Goal: Task Accomplishment & Management: Manage account settings

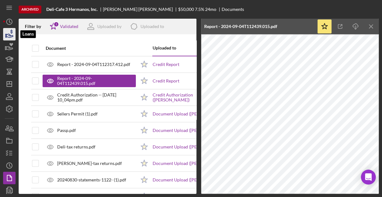
click at [10, 37] on icon "button" at bounding box center [10, 35] width 7 height 3
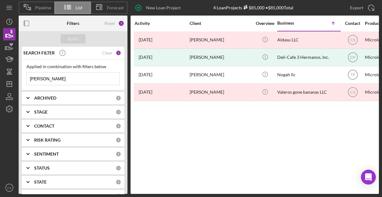
drag, startPoint x: 50, startPoint y: 79, endPoint x: 17, endPoint y: 81, distance: 32.7
click at [18, 81] on div "Pipeline List Forecast New Loan Project 4 Loan Projects $85,000 • $85,000 Total…" at bounding box center [191, 96] width 376 height 193
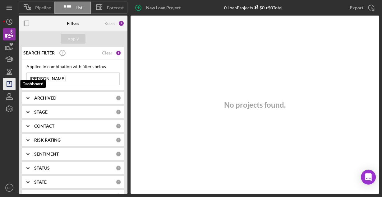
drag, startPoint x: 43, startPoint y: 78, endPoint x: 15, endPoint y: 78, distance: 28.3
click at [15, 78] on div "Pipeline List Forecast New Loan Project 0 Loan Projects $0 • $0 Total [PERSON_N…" at bounding box center [191, 96] width 376 height 193
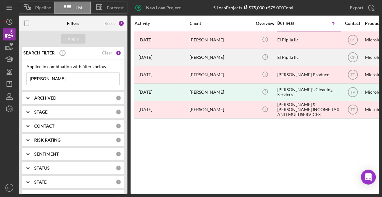
type input "[PERSON_NAME]"
click at [226, 57] on div "[PERSON_NAME]" at bounding box center [220, 57] width 62 height 16
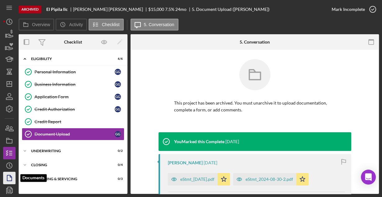
click at [6, 176] on icon "button" at bounding box center [10, 178] width 16 height 16
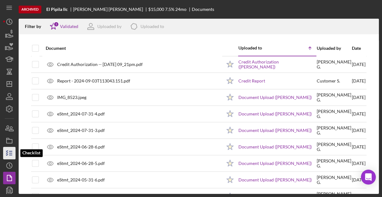
click at [12, 154] on icon "button" at bounding box center [10, 153] width 16 height 16
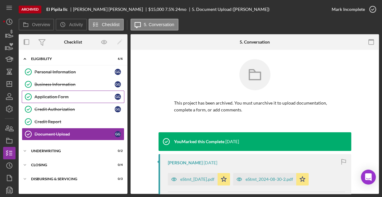
click at [48, 96] on div "Application Form" at bounding box center [74, 96] width 80 height 5
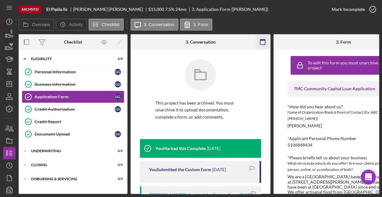
click at [263, 39] on icon "button" at bounding box center [263, 42] width 14 height 14
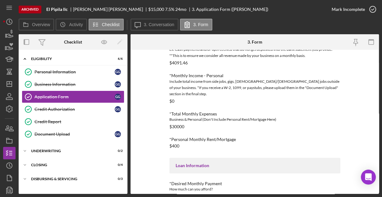
scroll to position [253, 0]
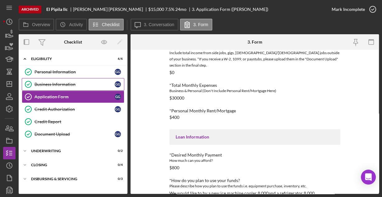
click at [62, 83] on div "Business Information" at bounding box center [74, 84] width 80 height 5
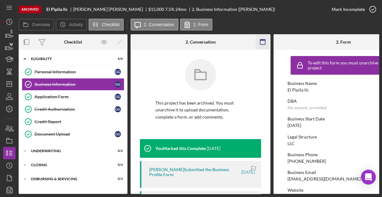
click at [265, 40] on rect "button" at bounding box center [262, 41] width 5 height 5
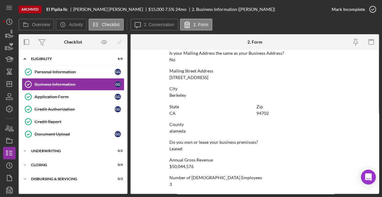
scroll to position [396, 0]
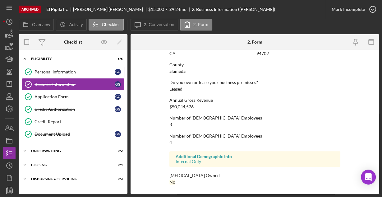
click at [66, 71] on div "Personal Information" at bounding box center [74, 71] width 80 height 5
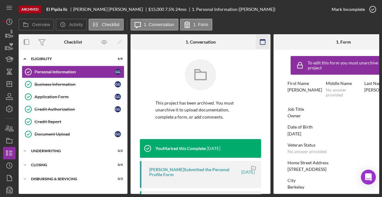
click at [266, 41] on icon "button" at bounding box center [263, 42] width 14 height 14
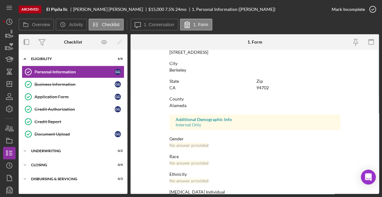
scroll to position [146, 0]
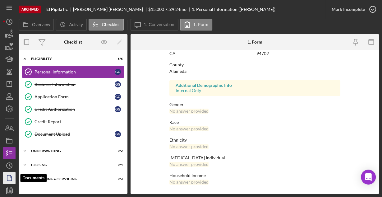
click at [9, 175] on icon "button" at bounding box center [10, 178] width 16 height 16
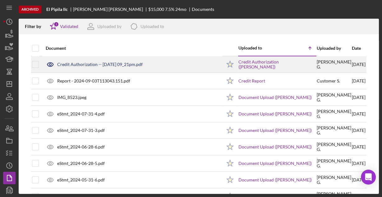
click at [97, 65] on div "Credit Authorization -- [DATE] 09_21pm.pdf" at bounding box center [99, 64] width 85 height 5
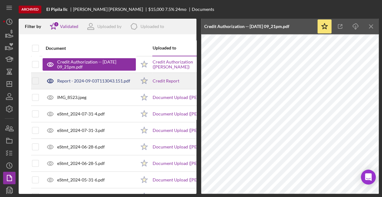
click at [83, 79] on div "Report - 2024-09-03T113043.151.pdf" at bounding box center [93, 80] width 73 height 5
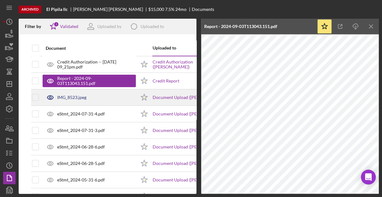
click at [76, 97] on div "IMG_8523.jpeg" at bounding box center [71, 97] width 29 height 5
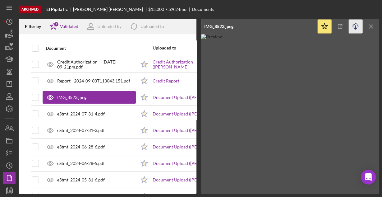
click at [354, 25] on icon "Icon/Download" at bounding box center [355, 27] width 14 height 14
click at [371, 25] on icon "Icon/Menu Close" at bounding box center [371, 27] width 14 height 14
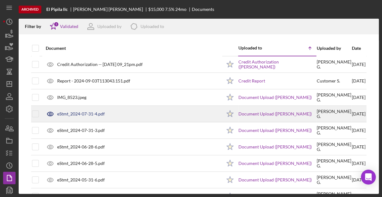
click at [69, 113] on div "eStmt_2024-07-31-4.pdf" at bounding box center [81, 113] width 48 height 5
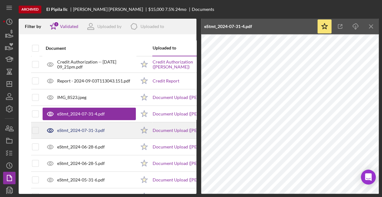
click at [84, 128] on div "eStmt_2024-07-31-3.pdf" at bounding box center [81, 130] width 48 height 5
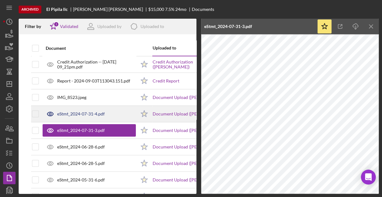
click at [81, 113] on div "eStmt_2024-07-31-4.pdf" at bounding box center [81, 113] width 48 height 5
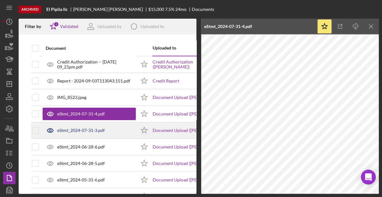
click at [96, 130] on div "eStmt_2024-07-31-3.pdf" at bounding box center [81, 130] width 48 height 5
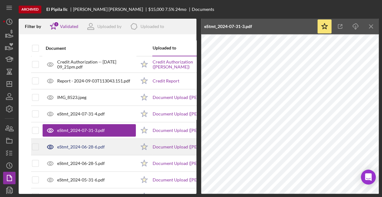
click at [82, 145] on div "eStmt_2024-06-28-6.pdf" at bounding box center [81, 146] width 48 height 5
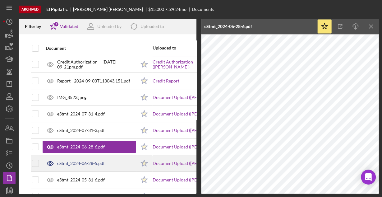
click at [97, 161] on div "eStmt_2024-06-28-5.pdf" at bounding box center [81, 163] width 48 height 5
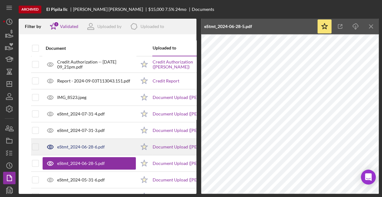
scroll to position [25, 0]
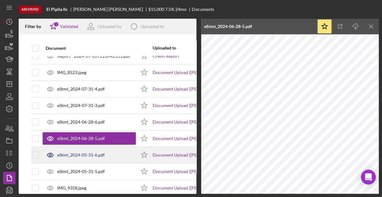
click at [77, 154] on div "eStmt_2024-05-31-6.pdf" at bounding box center [81, 154] width 48 height 5
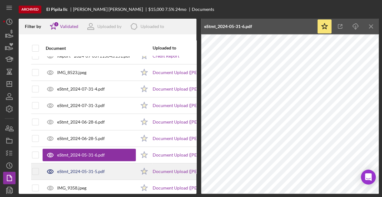
click at [82, 171] on div "eStmt_2024-05-31-5.pdf" at bounding box center [81, 171] width 48 height 5
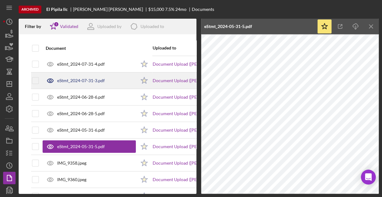
scroll to position [75, 0]
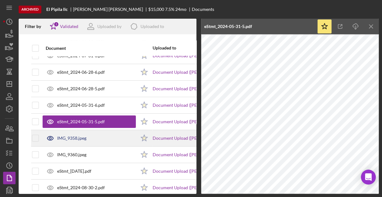
click at [70, 135] on div "IMG_9358.jpeg" at bounding box center [71, 137] width 29 height 5
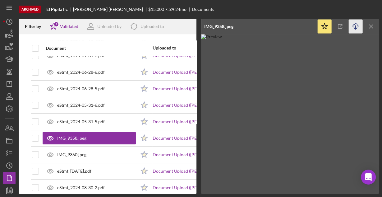
click at [354, 27] on icon "Icon/Download" at bounding box center [355, 27] width 14 height 14
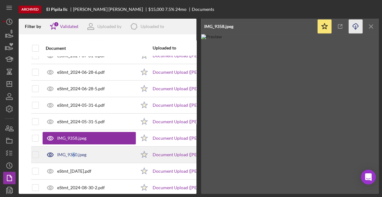
click at [74, 155] on div "IMG_9360.jpeg" at bounding box center [71, 154] width 29 height 5
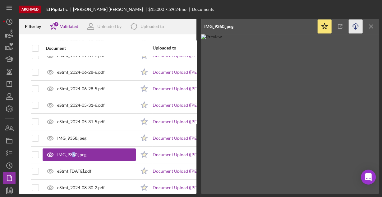
click at [356, 25] on icon "Icon/Download" at bounding box center [355, 27] width 14 height 14
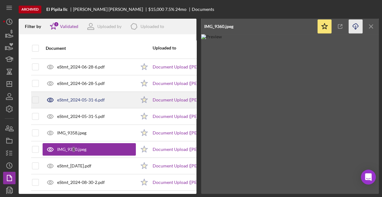
scroll to position [85, 0]
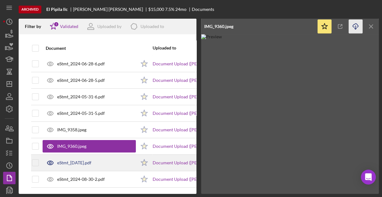
click at [75, 160] on div "eStmt_[DATE].pdf" at bounding box center [74, 162] width 34 height 5
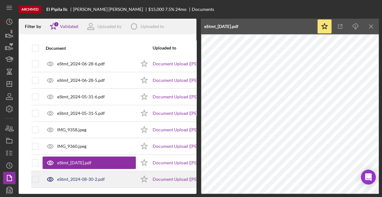
click at [85, 176] on div "eStmt_2024-08-30-2.pdf" at bounding box center [81, 178] width 48 height 5
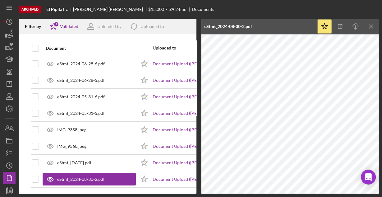
drag, startPoint x: 374, startPoint y: 26, endPoint x: 263, endPoint y: 29, distance: 111.2
click at [374, 26] on icon "Icon/Menu Close" at bounding box center [371, 27] width 14 height 14
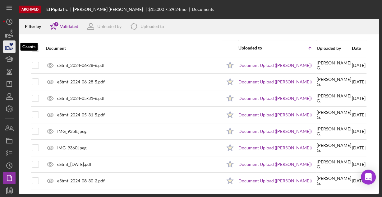
click at [6, 44] on icon "button" at bounding box center [10, 47] width 16 height 16
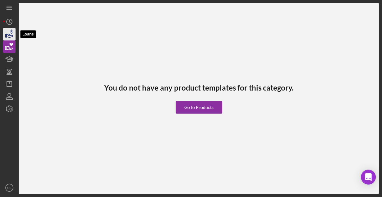
click at [9, 35] on icon "button" at bounding box center [10, 34] width 16 height 16
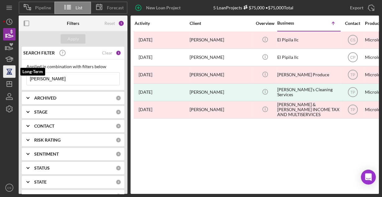
drag, startPoint x: 63, startPoint y: 77, endPoint x: 10, endPoint y: 74, distance: 52.6
click at [10, 74] on div "Pipeline List Forecast New Loan Project 5 Loan Projects $75,000 • $75,000 Total…" at bounding box center [191, 96] width 376 height 193
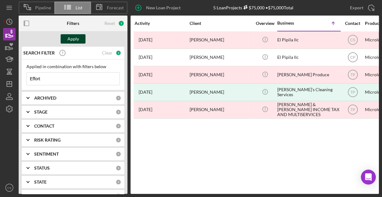
type input "Effort"
click at [75, 38] on div "Apply" at bounding box center [72, 38] width 11 height 9
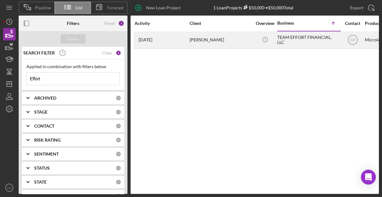
click at [191, 38] on div "[PERSON_NAME]" at bounding box center [220, 40] width 62 height 16
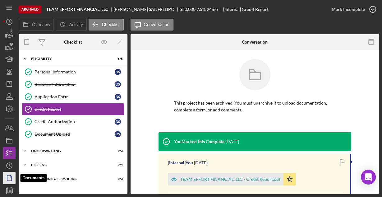
click at [6, 174] on icon "button" at bounding box center [10, 178] width 16 height 16
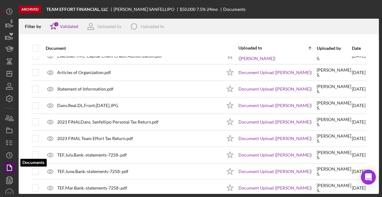
scroll to position [15, 0]
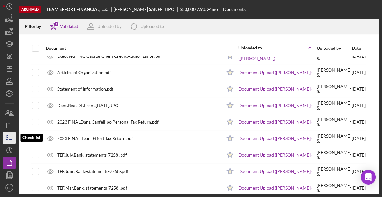
click at [7, 139] on icon "button" at bounding box center [10, 138] width 16 height 16
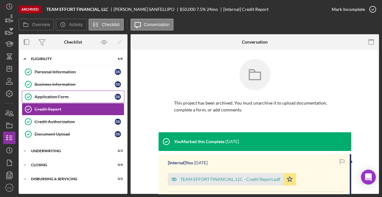
click at [47, 96] on div "Application Form" at bounding box center [74, 96] width 80 height 5
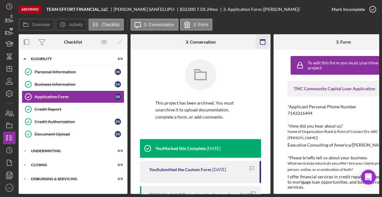
click at [262, 42] on icon "button" at bounding box center [263, 42] width 14 height 14
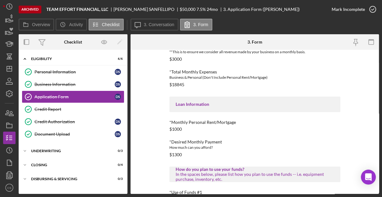
scroll to position [298, 0]
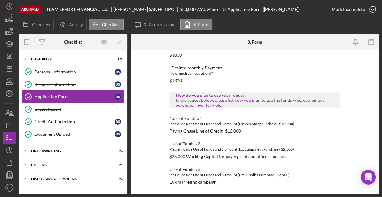
click at [55, 83] on div "Business Information" at bounding box center [74, 84] width 80 height 5
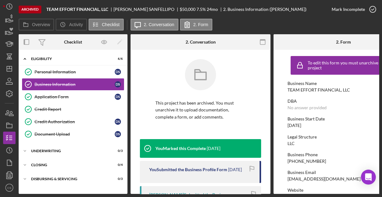
click at [260, 40] on g "button" at bounding box center [262, 41] width 5 height 5
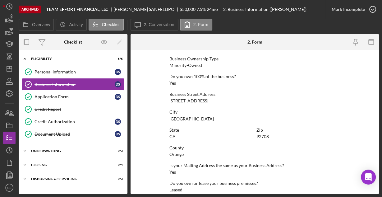
scroll to position [325, 0]
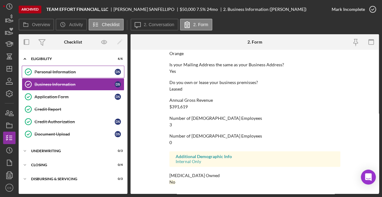
click at [59, 69] on div "Personal Information" at bounding box center [74, 71] width 80 height 5
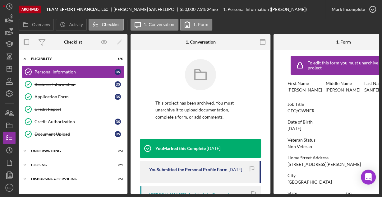
click at [262, 41] on icon "button" at bounding box center [263, 42] width 14 height 14
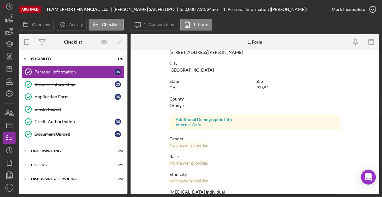
scroll to position [146, 0]
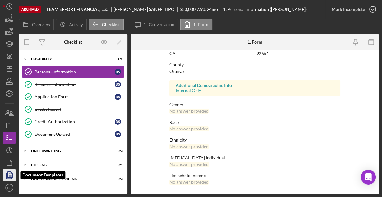
click at [7, 173] on polyline "button" at bounding box center [9, 176] width 5 height 6
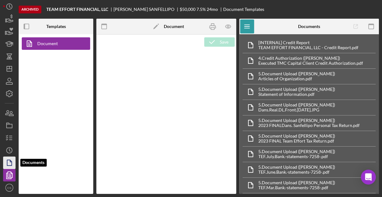
type textarea "<h1 style="text-align: center">Microloan Application</h1> <h2>Personal Informat…"
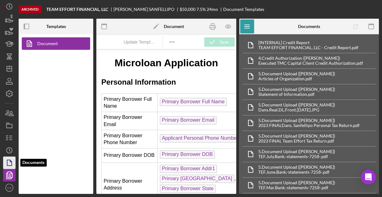
click at [9, 162] on icon "button" at bounding box center [10, 163] width 16 height 16
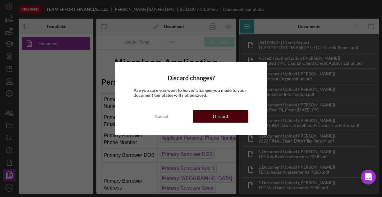
click at [220, 118] on div "Discard" at bounding box center [220, 116] width 15 height 12
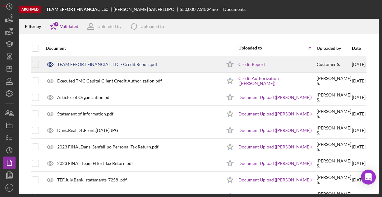
click at [61, 65] on div "TEAM EFFORT FINANCIAL, LLC - Credit Report.pdf" at bounding box center [107, 64] width 100 height 5
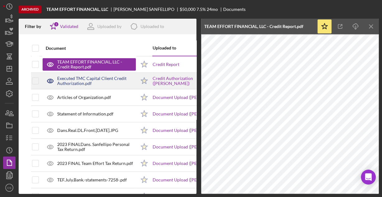
click at [64, 83] on div "Executed TMC Capital Client Credit Authorization.pdf" at bounding box center [96, 81] width 79 height 10
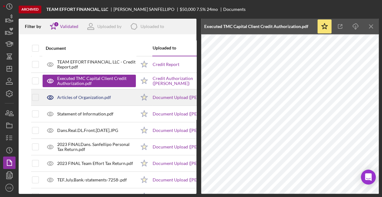
click at [86, 97] on div "Articles of Organization.pdf" at bounding box center [84, 97] width 54 height 5
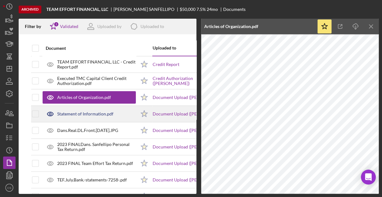
click at [90, 113] on div "Statement of Information.pdf" at bounding box center [85, 113] width 56 height 5
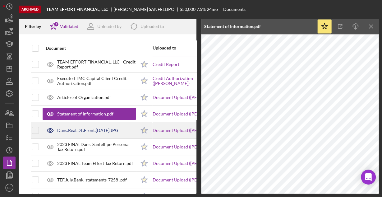
click at [84, 130] on div "Dans.Real.DL.Front.[DATE].JPG" at bounding box center [87, 130] width 61 height 5
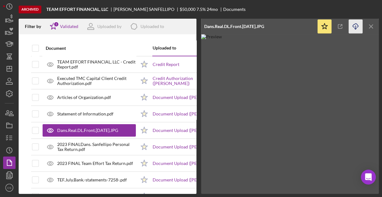
click at [354, 27] on icon "Icon/Download" at bounding box center [355, 27] width 14 height 14
click at [369, 26] on icon "Icon/Menu Close" at bounding box center [371, 27] width 14 height 14
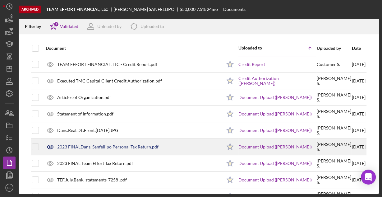
click at [79, 145] on div "2023 FINALDans. Sanfellipo Personal Tax Return.pdf" at bounding box center [107, 146] width 101 height 5
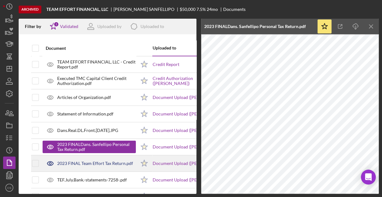
click at [84, 161] on div "2023 FINAL Team Effort Tax Return.pdf" at bounding box center [95, 163] width 76 height 5
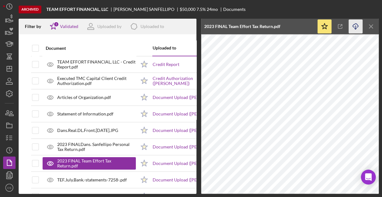
click at [354, 25] on icon "Icon/Download" at bounding box center [355, 27] width 14 height 14
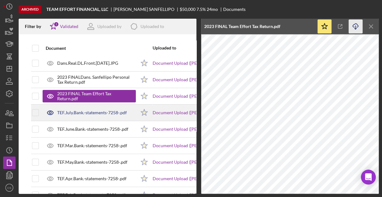
scroll to position [75, 0]
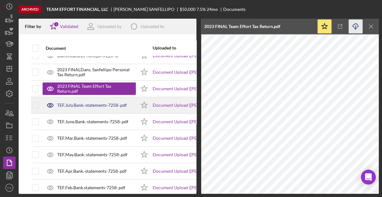
click at [67, 104] on div "TEF.July.Bank.-statements-7258-.pdf" at bounding box center [92, 104] width 70 height 5
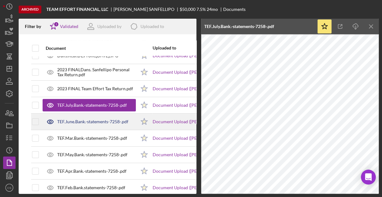
click at [82, 120] on div "TEF.June.Bank.-statements-7258-.pdf" at bounding box center [92, 121] width 71 height 5
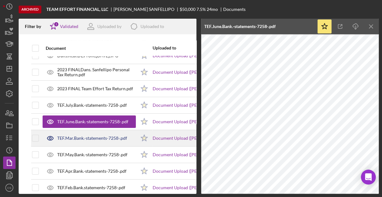
click at [79, 137] on div "TEF.Mar.Bank.-statements-7258-.pdf" at bounding box center [92, 137] width 70 height 5
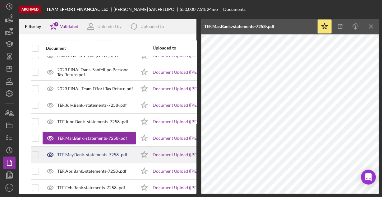
click at [72, 155] on div "TEF.May.Bank.-statements-7258-.pdf" at bounding box center [92, 154] width 70 height 5
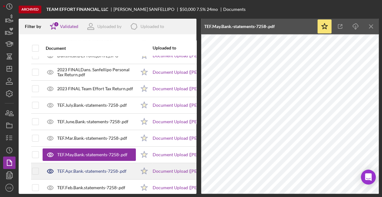
click at [99, 169] on div "TEF.Apr.Bank.-statements-7258-.pdf" at bounding box center [91, 170] width 69 height 5
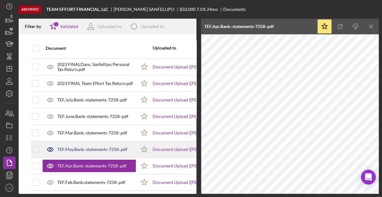
scroll to position [85, 0]
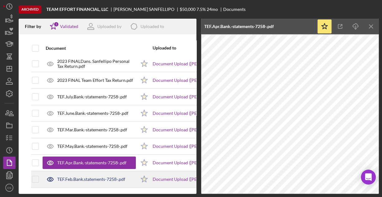
click at [88, 176] on div "TEF.Feb.Bank.statements-7258-.pdf" at bounding box center [91, 178] width 68 height 5
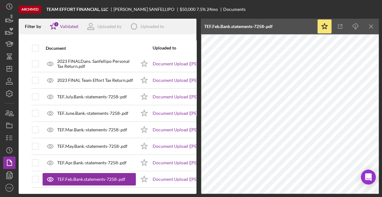
click at [373, 26] on icon "Icon/Menu Close" at bounding box center [371, 27] width 14 height 14
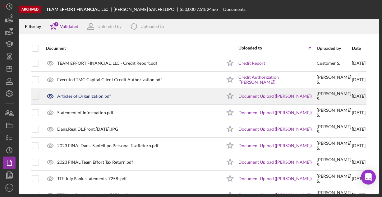
scroll to position [0, 0]
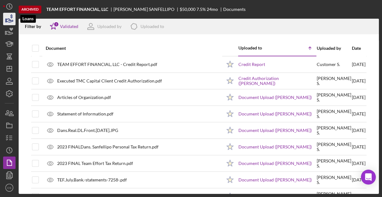
click at [8, 20] on icon "button" at bounding box center [10, 19] width 16 height 16
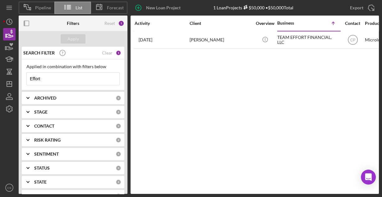
drag, startPoint x: 53, startPoint y: 76, endPoint x: 22, endPoint y: 78, distance: 31.7
click at [22, 78] on div "Applied in combination with filters below Effort Icon/Menu Close" at bounding box center [73, 74] width 102 height 31
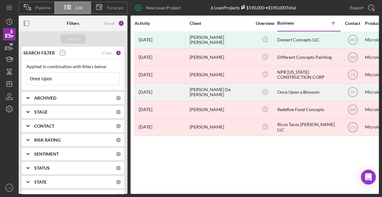
type input "Once Upon"
click at [198, 92] on div "[PERSON_NAME] De [PERSON_NAME]" at bounding box center [220, 92] width 62 height 16
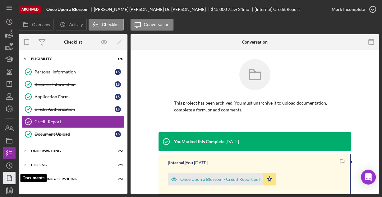
click at [6, 179] on icon "button" at bounding box center [10, 178] width 16 height 16
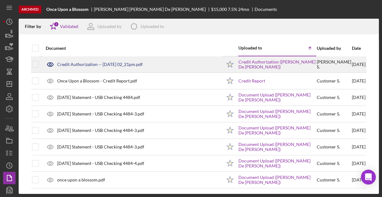
click at [80, 64] on div "Credit Authorization -- [DATE] 02_21pm.pdf" at bounding box center [99, 64] width 85 height 5
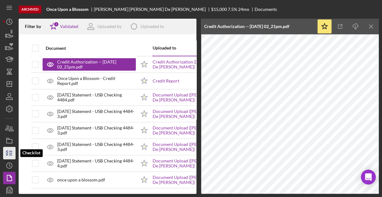
click at [9, 151] on line "button" at bounding box center [10, 151] width 3 height 0
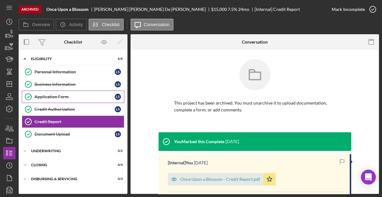
click at [43, 97] on div "Application Form" at bounding box center [74, 96] width 80 height 5
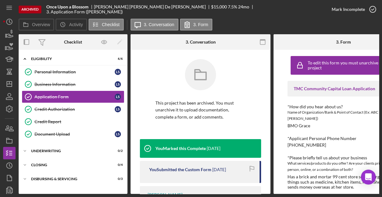
click at [259, 40] on icon "button" at bounding box center [263, 42] width 14 height 14
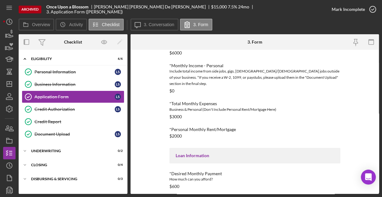
scroll to position [248, 0]
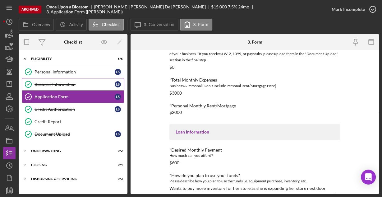
click at [56, 85] on div "Business Information" at bounding box center [74, 84] width 80 height 5
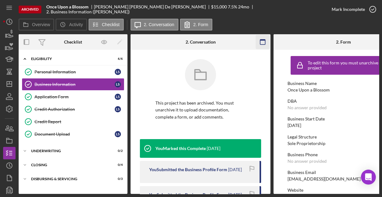
click at [260, 43] on icon "button" at bounding box center [263, 42] width 14 height 14
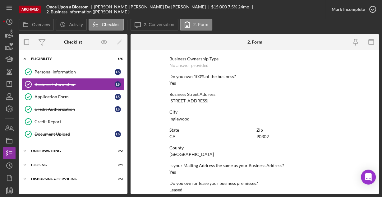
scroll to position [325, 0]
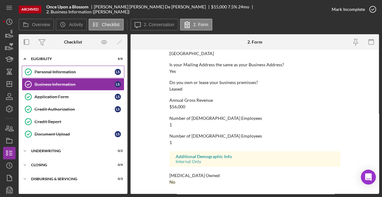
click at [60, 71] on div "Personal Information" at bounding box center [74, 71] width 80 height 5
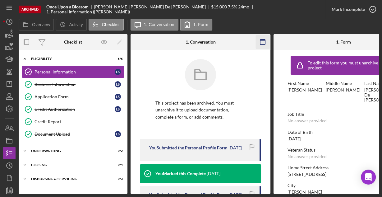
click at [260, 39] on icon "button" at bounding box center [263, 42] width 14 height 14
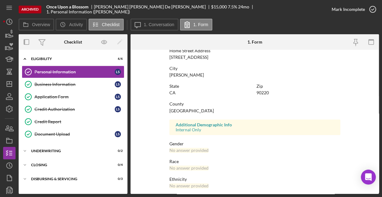
scroll to position [146, 0]
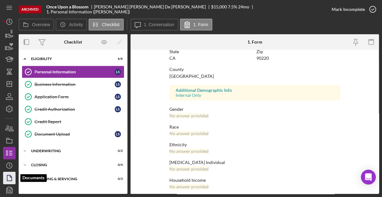
click at [9, 176] on icon "button" at bounding box center [10, 178] width 16 height 16
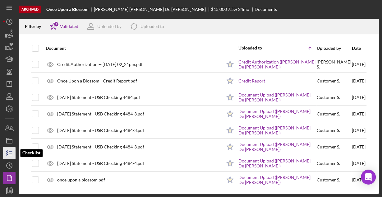
click at [10, 154] on icon "button" at bounding box center [10, 153] width 16 height 16
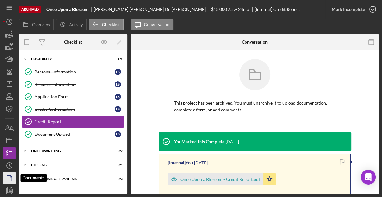
click at [9, 175] on polygon "button" at bounding box center [9, 178] width 5 height 6
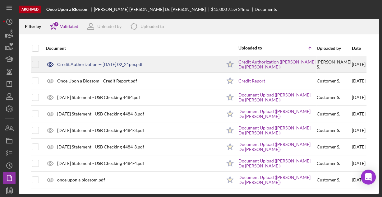
click at [73, 66] on div "Credit Authorization -- [DATE] 02_21pm.pdf" at bounding box center [99, 64] width 85 height 5
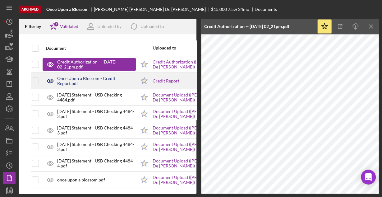
click at [78, 81] on div "Once Upon a Blossom - Credit Report.pdf" at bounding box center [96, 81] width 79 height 10
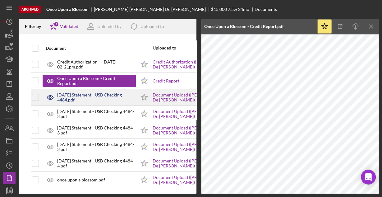
click at [81, 97] on div "[DATE] Statement - USB Checking 4484.pdf" at bounding box center [96, 97] width 79 height 10
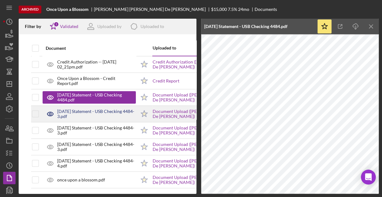
click at [80, 113] on div "[DATE] Statement - USB Checking 4484-3.pdf" at bounding box center [96, 114] width 79 height 10
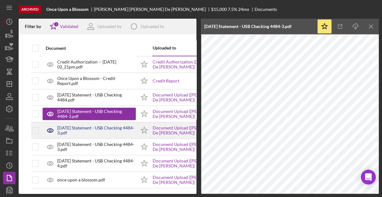
click at [73, 129] on div "[DATE] Statement - USB Checking 4484-3.pdf" at bounding box center [96, 130] width 79 height 10
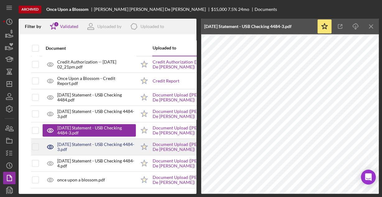
click at [71, 147] on div "[DATE] Statement - USB Checking 4484-3.pdf" at bounding box center [96, 147] width 79 height 10
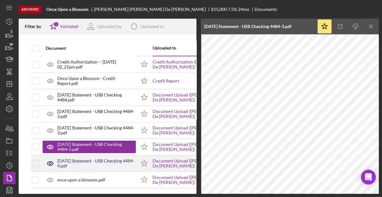
click at [89, 162] on div "[DATE] Statement - USB Checking 4484-4.pdf" at bounding box center [96, 163] width 79 height 10
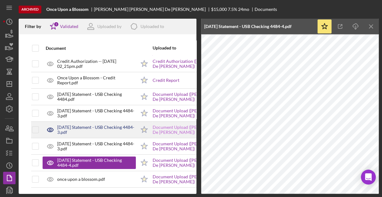
scroll to position [3, 0]
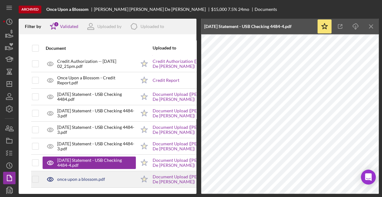
click at [85, 176] on div "once upon a blossom.pdf" at bounding box center [81, 178] width 48 height 5
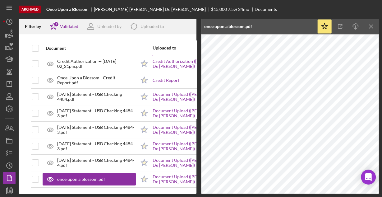
click at [234, 7] on div "Archived Once Upon a Blossom [PERSON_NAME] De [PERSON_NAME] $15,000 7.5 % 24 mo…" at bounding box center [199, 9] width 360 height 19
click at [371, 28] on icon "Icon/Menu Close" at bounding box center [371, 27] width 14 height 14
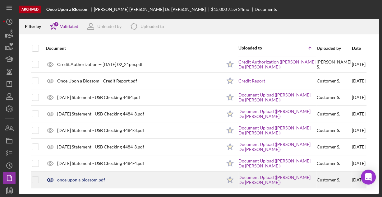
click at [68, 178] on div "once upon a blossom.pdf" at bounding box center [81, 179] width 48 height 5
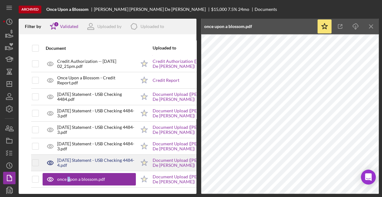
scroll to position [3, 0]
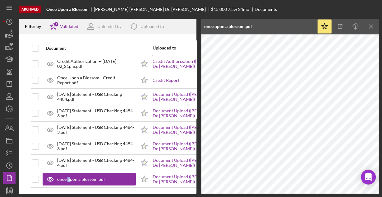
click at [372, 25] on icon "Icon/Menu Close" at bounding box center [371, 27] width 14 height 14
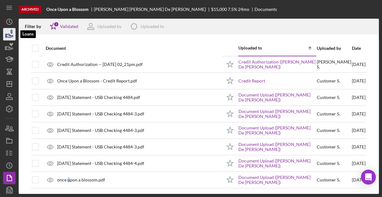
click at [7, 34] on icon "button" at bounding box center [10, 35] width 7 height 3
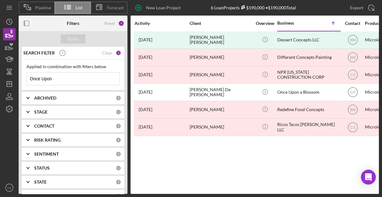
drag, startPoint x: 62, startPoint y: 79, endPoint x: -12, endPoint y: 80, distance: 74.2
click at [0, 80] on html "Pipeline List Forecast New Loan Project 6 Loan Projects $190,000 • $190,000 Tot…" at bounding box center [191, 98] width 382 height 197
click at [83, 79] on input "Once Upon" at bounding box center [73, 78] width 93 height 12
click at [83, 40] on div "Apply" at bounding box center [73, 39] width 109 height 16
drag, startPoint x: 59, startPoint y: 79, endPoint x: 20, endPoint y: 77, distance: 39.2
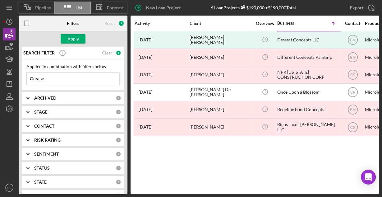
click at [20, 77] on div "SEARCH FILTER Clear 1 Applied in combination with filters below Grease Icon/Men…" at bounding box center [73, 120] width 109 height 147
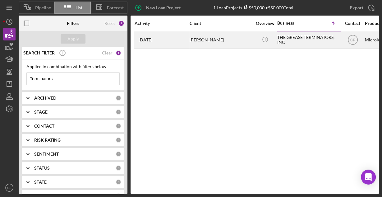
type input "Terminators"
click at [291, 37] on div "THE GREASE TERMINATORS, INC" at bounding box center [308, 40] width 62 height 16
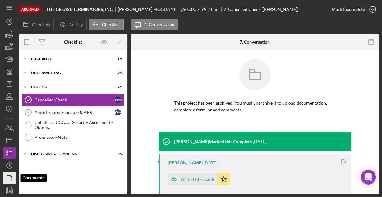
click at [8, 177] on icon "button" at bounding box center [10, 178] width 16 height 16
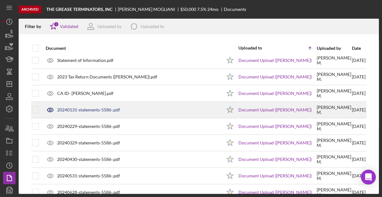
scroll to position [114, 0]
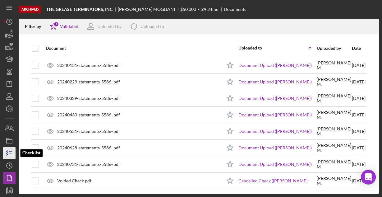
click at [7, 153] on polyline "button" at bounding box center [7, 152] width 2 height 1
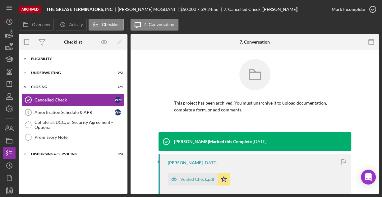
click at [32, 58] on div "Eligibility" at bounding box center [75, 59] width 89 height 4
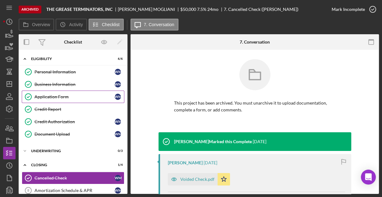
click at [47, 96] on div "Application Form" at bounding box center [74, 96] width 80 height 5
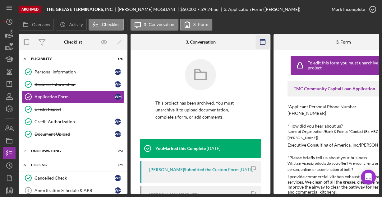
click at [259, 42] on icon "button" at bounding box center [263, 42] width 14 height 14
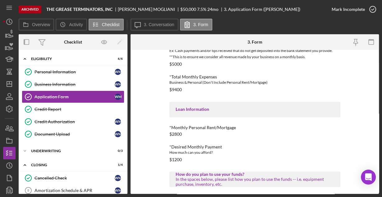
scroll to position [313, 0]
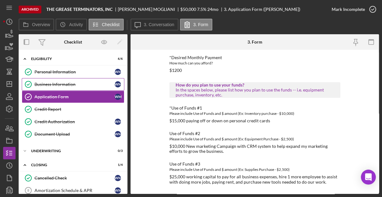
click at [49, 83] on div "Business Information" at bounding box center [74, 84] width 80 height 5
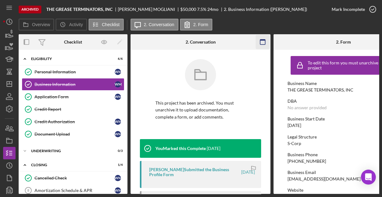
click at [260, 42] on rect "button" at bounding box center [262, 41] width 5 height 5
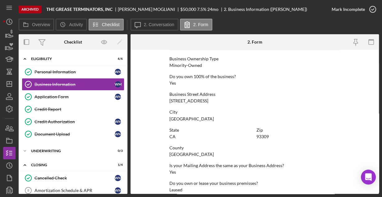
scroll to position [325, 0]
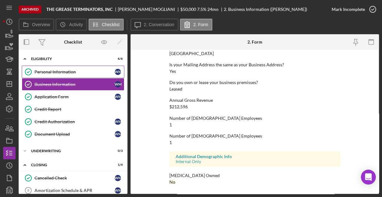
click at [63, 72] on div "Personal Information" at bounding box center [74, 71] width 80 height 5
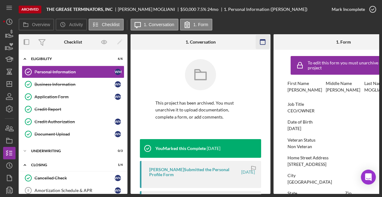
click at [262, 40] on rect "button" at bounding box center [262, 39] width 5 height 1
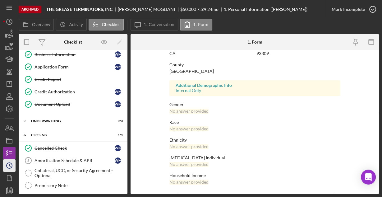
scroll to position [45, 0]
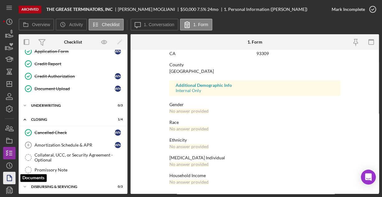
click at [8, 175] on polygon "button" at bounding box center [9, 178] width 5 height 6
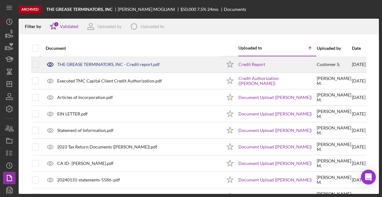
click at [95, 64] on div "THE GREASE TERMINATORS, INC - Credit report.pdf" at bounding box center [108, 64] width 102 height 5
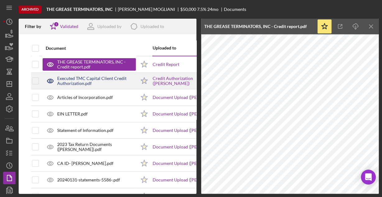
click at [67, 81] on div "Executed TMC Capital Client Credit Authorization.pdf" at bounding box center [96, 81] width 79 height 10
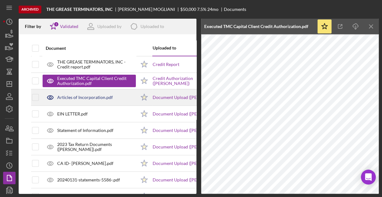
click at [80, 96] on div "Articles of Incorporation.pdf" at bounding box center [85, 97] width 56 height 5
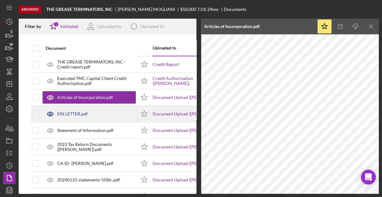
click at [66, 111] on div "EIN LETTER.pdf" at bounding box center [72, 113] width 30 height 5
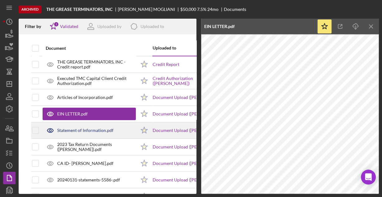
click at [88, 129] on div "Statement of Information.pdf" at bounding box center [85, 130] width 56 height 5
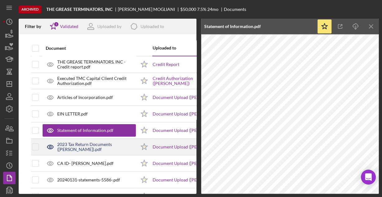
click at [67, 143] on div "2023 Tax Return Documents ([PERSON_NAME]).pdf" at bounding box center [96, 147] width 79 height 10
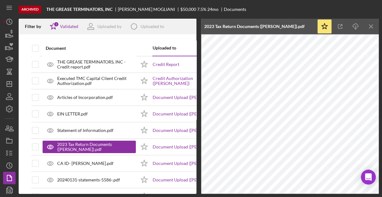
click at [375, 11] on div "Archived THE GREASE TERMINATORS, INC [PERSON_NAME] $50,000 7.5 % 24 mo Documents" at bounding box center [199, 9] width 360 height 19
click at [372, 25] on line "button" at bounding box center [370, 26] width 3 height 3
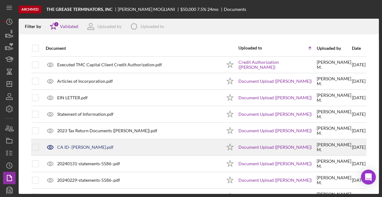
scroll to position [25, 0]
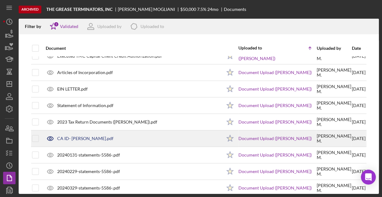
click at [81, 138] on div "CA ID- [PERSON_NAME].pdf" at bounding box center [85, 138] width 56 height 5
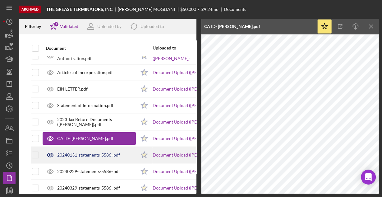
click at [69, 154] on div "20240131-statements-5586-.pdf" at bounding box center [88, 154] width 63 height 5
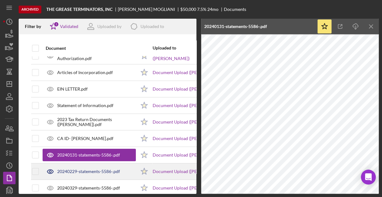
click at [90, 169] on div "20240229-statements-5586-.pdf" at bounding box center [88, 171] width 63 height 5
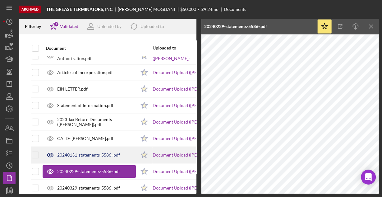
scroll to position [50, 0]
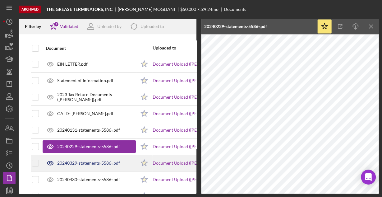
click at [75, 160] on div "20240329-statements-5586-.pdf" at bounding box center [88, 162] width 63 height 5
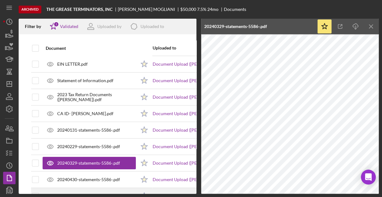
scroll to position [99, 0]
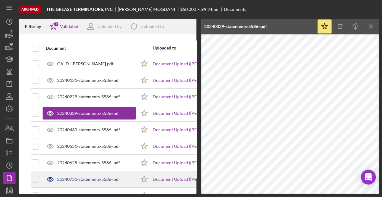
click at [81, 177] on div "20240731-statements-5586-.pdf" at bounding box center [88, 178] width 63 height 5
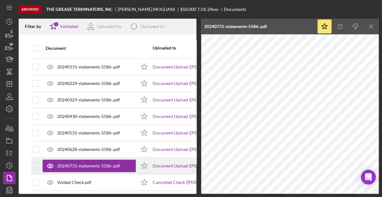
scroll to position [118, 0]
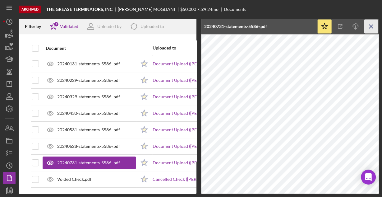
click at [372, 26] on icon "Icon/Menu Close" at bounding box center [371, 27] width 14 height 14
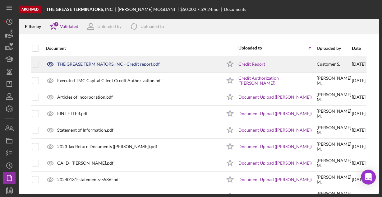
scroll to position [0, 0]
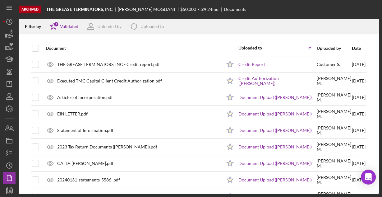
click at [0, 33] on div "Archived THE GREASE TERMINATORS, INC [PERSON_NAME] $50,000 7.5 % 24 mo Document…" at bounding box center [191, 98] width 382 height 197
click at [6, 33] on icon "button" at bounding box center [10, 34] width 16 height 16
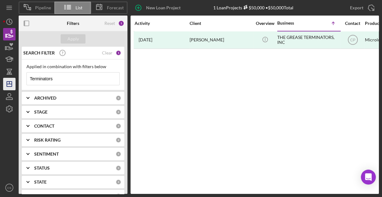
drag, startPoint x: 61, startPoint y: 77, endPoint x: 11, endPoint y: 80, distance: 50.7
click at [11, 80] on div "Pipeline List Forecast New Loan Project 1 Loan Projects $50,000 • $50,000 Total…" at bounding box center [191, 96] width 376 height 193
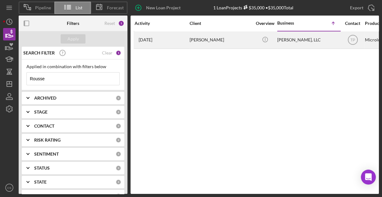
type input "Rousse"
click at [212, 41] on div "[PERSON_NAME]" at bounding box center [220, 40] width 62 height 16
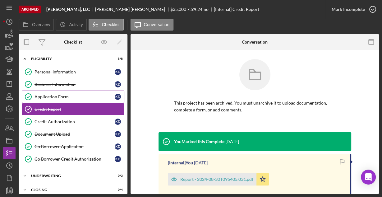
click at [51, 95] on div "Application Form" at bounding box center [74, 96] width 80 height 5
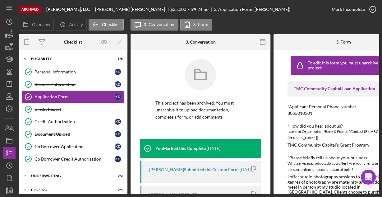
click at [261, 40] on rect "button" at bounding box center [262, 39] width 5 height 1
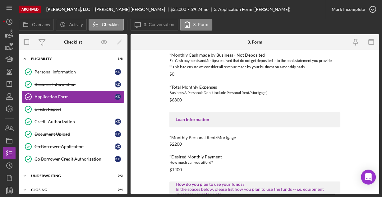
scroll to position [313, 0]
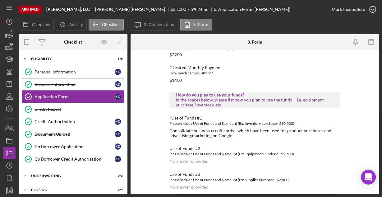
click at [54, 82] on div "Business Information" at bounding box center [74, 84] width 80 height 5
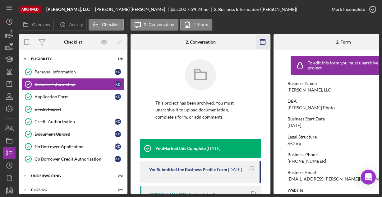
click at [262, 43] on icon "button" at bounding box center [263, 42] width 14 height 14
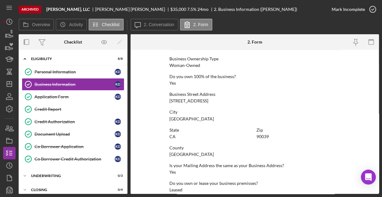
scroll to position [325, 0]
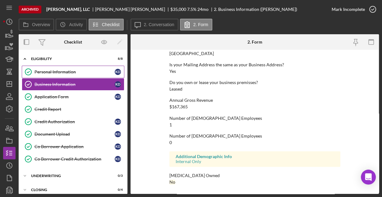
click at [66, 73] on div "Personal Information" at bounding box center [74, 71] width 80 height 5
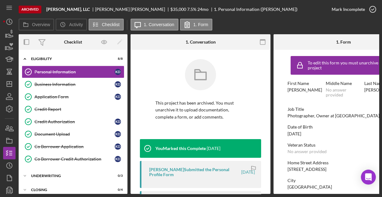
click at [265, 39] on icon "button" at bounding box center [263, 42] width 14 height 14
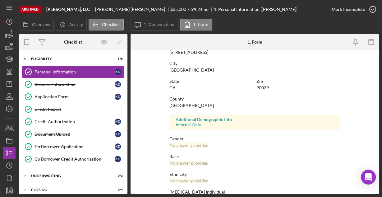
scroll to position [146, 0]
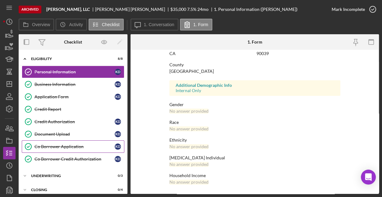
click at [63, 144] on div "Co Borrower Application" at bounding box center [74, 146] width 80 height 5
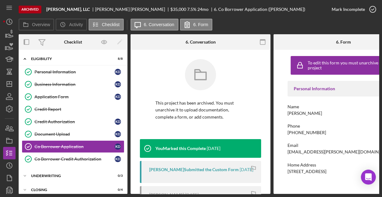
scroll to position [73, 0]
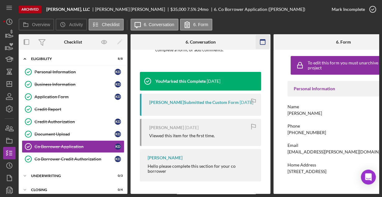
click at [261, 41] on icon "button" at bounding box center [263, 42] width 14 height 14
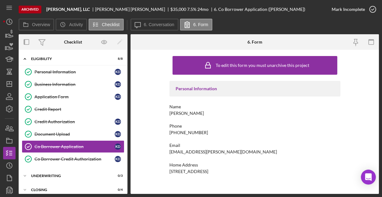
scroll to position [15, 0]
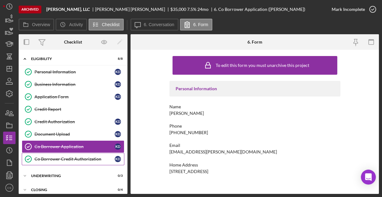
click at [69, 159] on link "Co Borrower Credit Authorization Co Borrower Credit Authorization K D" at bounding box center [73, 159] width 102 height 12
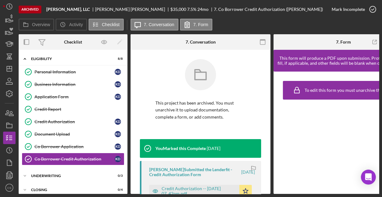
click at [262, 39] on g "button" at bounding box center [262, 41] width 5 height 5
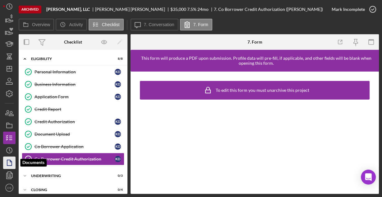
click at [7, 159] on icon "button" at bounding box center [10, 163] width 16 height 16
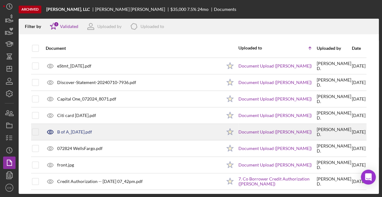
scroll to position [130, 0]
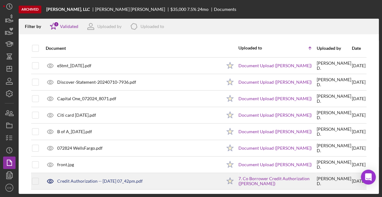
click at [84, 178] on div "Credit Authorization -- [DATE] 07_42pm.pdf" at bounding box center [99, 180] width 85 height 5
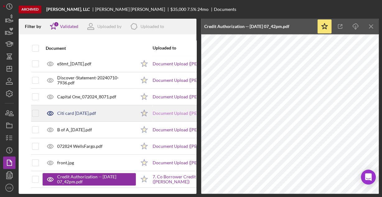
scroll to position [134, 0]
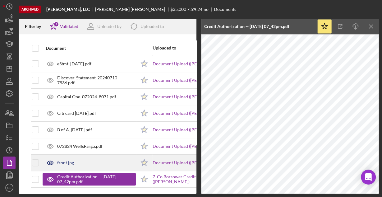
click at [93, 159] on div "front.jpg" at bounding box center [89, 163] width 93 height 16
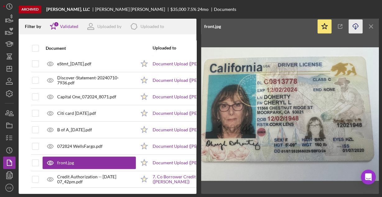
click at [353, 26] on icon "Icon/Download" at bounding box center [355, 27] width 14 height 14
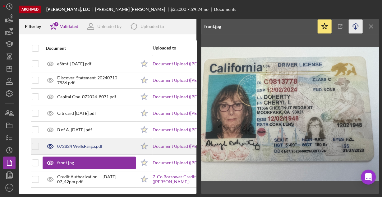
click at [66, 143] on div "072824 WellsFargo.pdf" at bounding box center [79, 145] width 45 height 5
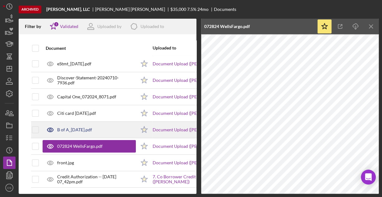
click at [80, 127] on div "B of A_[DATE].pdf" at bounding box center [74, 129] width 35 height 5
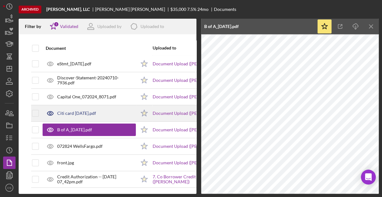
click at [73, 111] on div "Citi card [DATE].pdf" at bounding box center [76, 113] width 39 height 5
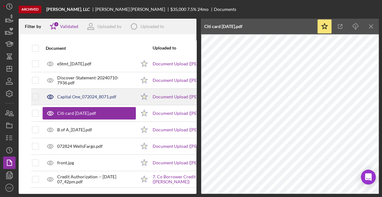
click at [79, 90] on div "Capital One_072024_8071.pdf" at bounding box center [89, 97] width 93 height 16
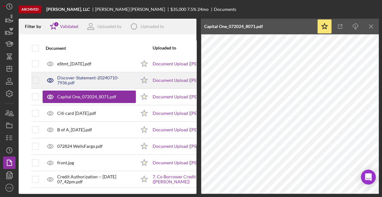
click at [66, 75] on div "Discover-Statement-20240710-7936.pdf" at bounding box center [96, 80] width 79 height 10
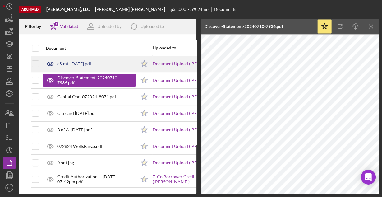
click at [81, 61] on div "eStmt_[DATE].pdf" at bounding box center [74, 63] width 34 height 5
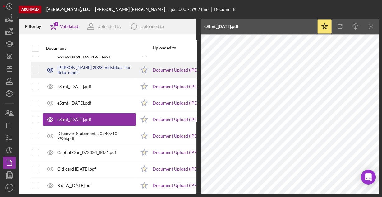
scroll to position [60, 0]
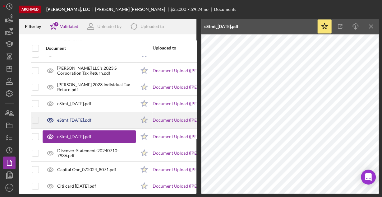
click at [84, 117] on div "eStmt_[DATE].pdf" at bounding box center [74, 119] width 34 height 5
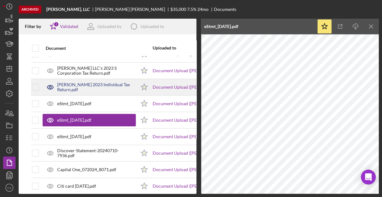
click at [82, 82] on div "[PERSON_NAME] 2023 Individual Tax Return.pdf" at bounding box center [96, 87] width 79 height 10
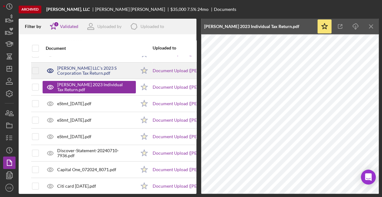
click at [72, 71] on div "[PERSON_NAME] LLC's 2023 S Corporation Tax Return.pdf" at bounding box center [96, 71] width 79 height 10
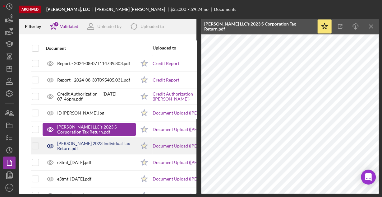
scroll to position [0, 0]
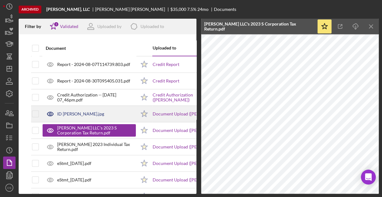
click at [76, 113] on div "ID [PERSON_NAME].jpg" at bounding box center [80, 113] width 47 height 5
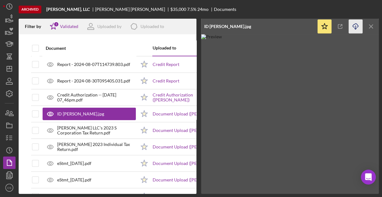
click at [357, 27] on icon "button" at bounding box center [355, 25] width 5 height 3
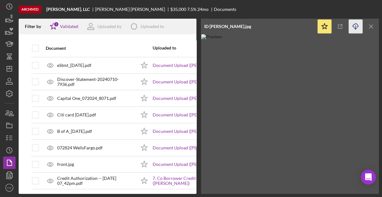
scroll to position [134, 0]
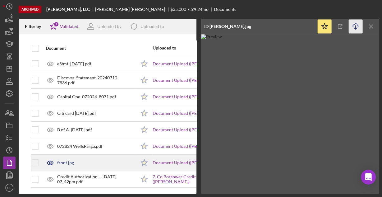
click at [68, 160] on div "front.jpg" at bounding box center [65, 162] width 17 height 5
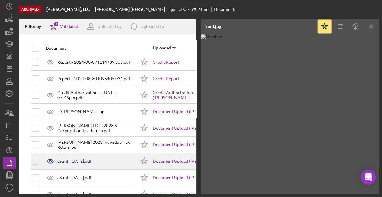
scroll to position [0, 0]
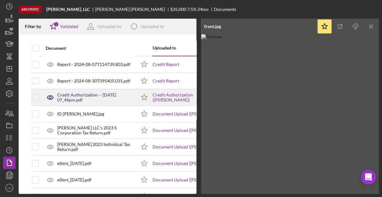
click at [78, 95] on div "Credit Authorization -- [DATE] 07_46pm.pdf" at bounding box center [96, 97] width 79 height 10
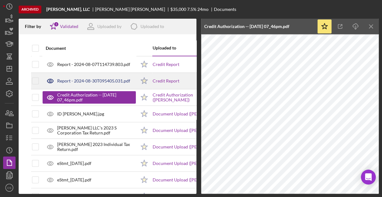
click at [88, 80] on div "Report - 2024-08-30T095405.031.pdf" at bounding box center [93, 80] width 73 height 5
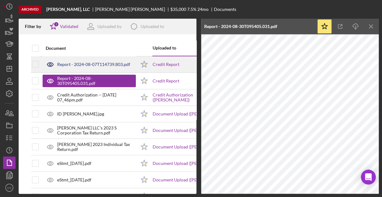
click at [102, 64] on div "Report - 2024-08-07T114739.803.pdf" at bounding box center [93, 64] width 73 height 5
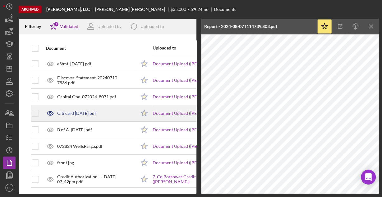
scroll to position [134, 0]
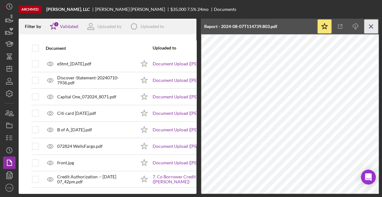
click at [372, 28] on line "button" at bounding box center [370, 26] width 3 height 3
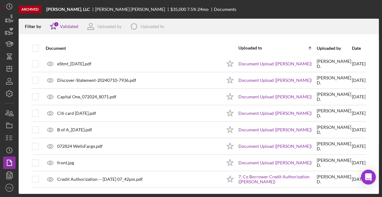
scroll to position [130, 0]
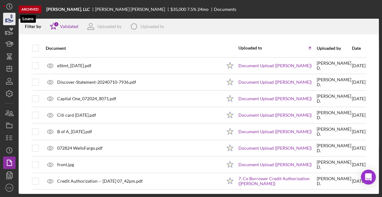
click at [8, 20] on icon "button" at bounding box center [10, 20] width 7 height 3
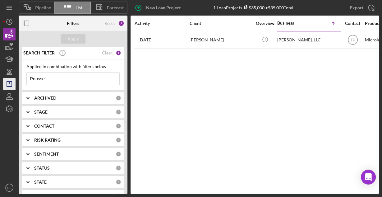
drag, startPoint x: 51, startPoint y: 77, endPoint x: 9, endPoint y: 83, distance: 42.4
click at [9, 83] on div "Pipeline List Forecast New Loan Project 1 Loan Projects $35,000 • $35,000 Total…" at bounding box center [191, 96] width 376 height 193
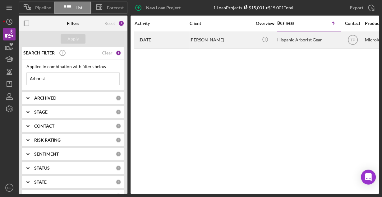
type input "Arborist"
click at [198, 40] on div "[PERSON_NAME]" at bounding box center [220, 40] width 62 height 16
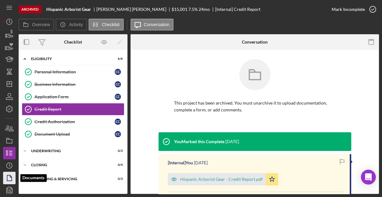
click at [8, 178] on icon "button" at bounding box center [10, 178] width 16 height 16
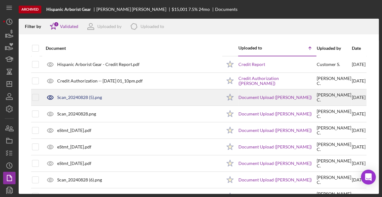
click at [78, 98] on div "Scan_20240828 (5).png" at bounding box center [79, 97] width 45 height 5
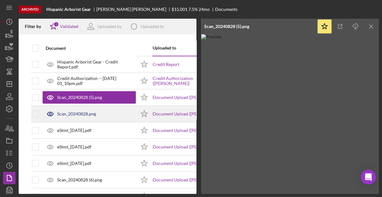
click at [66, 113] on div "Scan_20240828.png" at bounding box center [76, 113] width 39 height 5
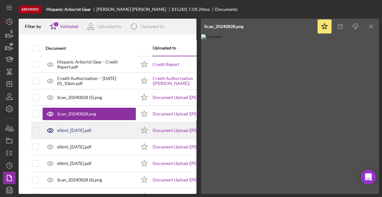
click at [64, 129] on div "eStmt_[DATE].pdf" at bounding box center [74, 130] width 34 height 5
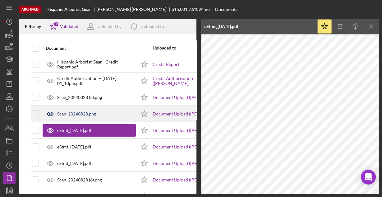
click at [66, 114] on div "Scan_20240828.png" at bounding box center [76, 113] width 39 height 5
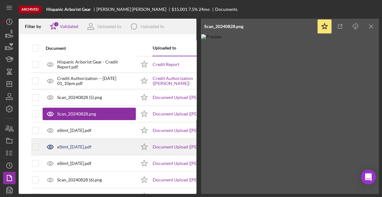
click at [74, 143] on div "eStmt_[DATE].pdf" at bounding box center [89, 147] width 93 height 16
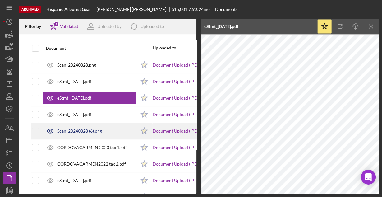
scroll to position [50, 0]
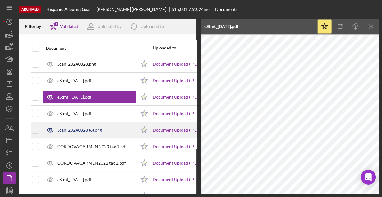
click at [70, 132] on div "Scan_20240828 (6).png" at bounding box center [89, 130] width 93 height 16
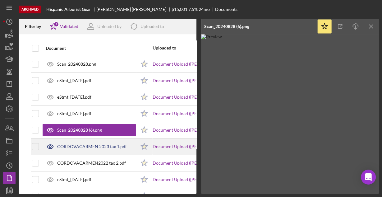
click at [90, 146] on div "CORDOVACARMEN 2023 tax 1.pdf" at bounding box center [92, 146] width 70 height 5
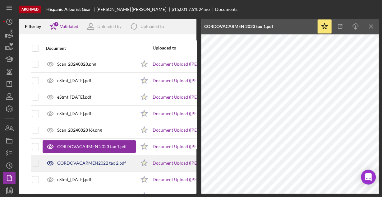
click at [75, 161] on div "CORDOVACARMEN2022 tax 2.pdf" at bounding box center [91, 162] width 69 height 5
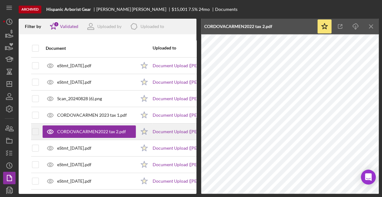
scroll to position [85, 0]
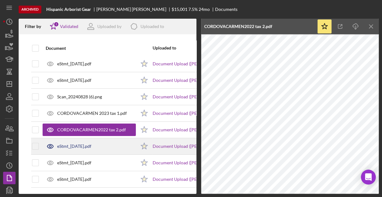
click at [73, 143] on div "eStmt_[DATE].pdf" at bounding box center [74, 145] width 34 height 5
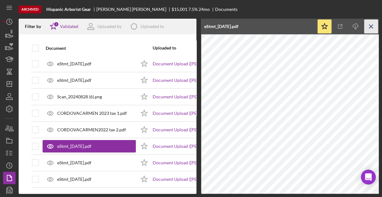
click at [371, 25] on line "button" at bounding box center [370, 26] width 3 height 3
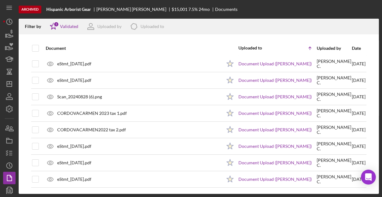
scroll to position [81, 0]
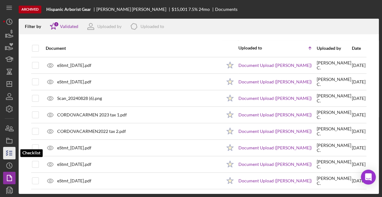
click at [8, 154] on polyline "button" at bounding box center [7, 154] width 2 height 1
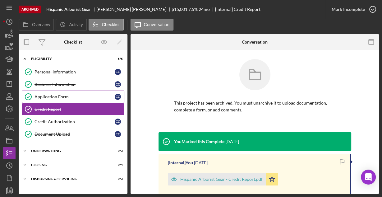
click at [55, 96] on div "Application Form" at bounding box center [74, 96] width 80 height 5
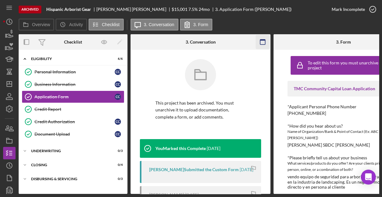
click at [260, 42] on rect "button" at bounding box center [262, 41] width 5 height 5
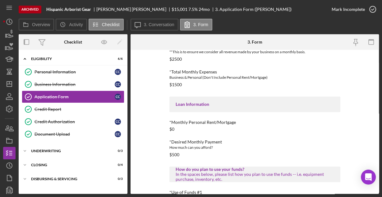
scroll to position [298, 0]
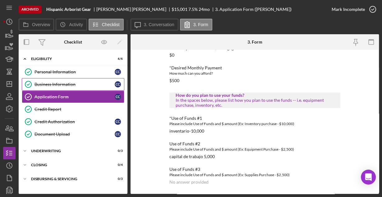
click at [73, 84] on div "Business Information" at bounding box center [74, 84] width 80 height 5
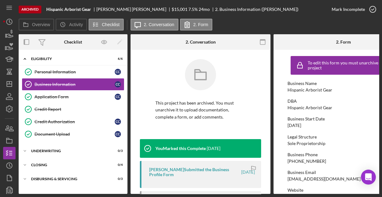
click at [259, 41] on icon "button" at bounding box center [263, 42] width 14 height 14
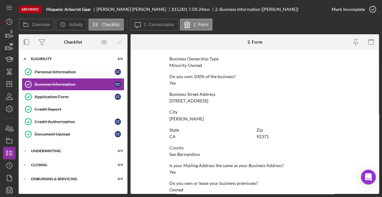
scroll to position [325, 0]
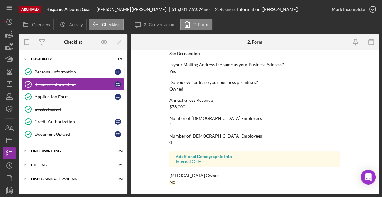
click at [64, 73] on div "Personal Information" at bounding box center [74, 71] width 80 height 5
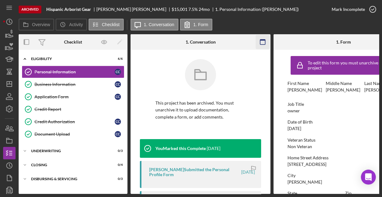
click at [261, 41] on icon "button" at bounding box center [263, 42] width 14 height 14
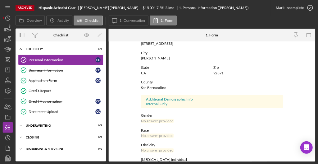
scroll to position [146, 0]
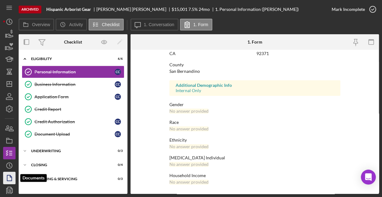
click at [7, 175] on icon "button" at bounding box center [10, 178] width 16 height 16
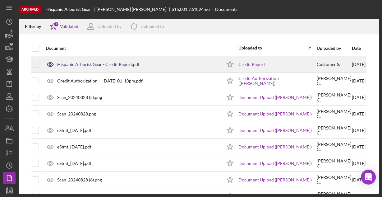
click at [65, 63] on div "Hispanic Arborist Gear - Credit Report.pdf" at bounding box center [98, 64] width 82 height 5
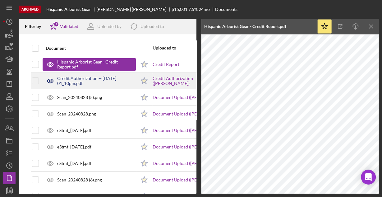
click at [85, 81] on div "Credit Authorization -- [DATE] 01_10pm.pdf" at bounding box center [96, 81] width 79 height 10
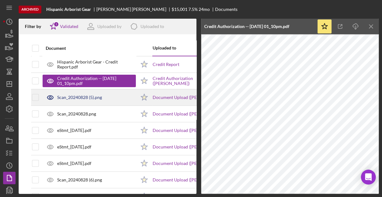
click at [83, 99] on div "Scan_20240828 (5).png" at bounding box center [89, 97] width 93 height 16
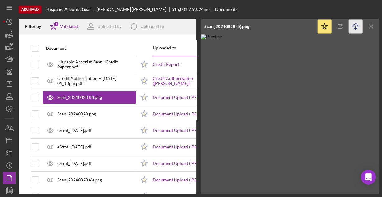
click at [355, 24] on icon "Icon/Download" at bounding box center [355, 27] width 14 height 14
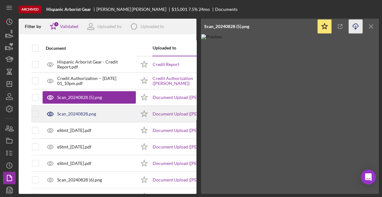
click at [81, 114] on div "Scan_20240828.png" at bounding box center [76, 113] width 39 height 5
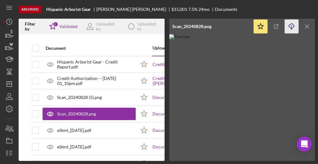
click at [291, 26] on icon "Icon/Download" at bounding box center [292, 27] width 14 height 14
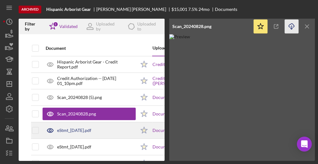
click at [73, 132] on div "eStmt_[DATE].pdf" at bounding box center [89, 130] width 93 height 16
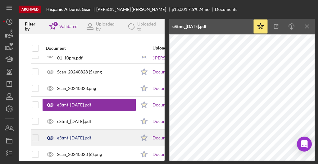
scroll to position [41, 0]
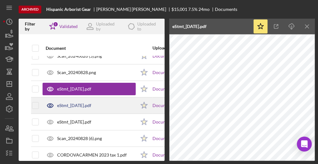
click at [80, 106] on div "eStmt_[DATE].pdf" at bounding box center [74, 105] width 34 height 5
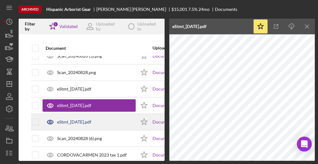
click at [85, 123] on div "eStmt_[DATE].pdf" at bounding box center [74, 121] width 34 height 5
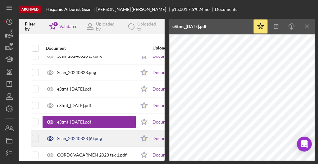
click at [80, 138] on div "Scan_20240828 (6).png" at bounding box center [79, 138] width 45 height 5
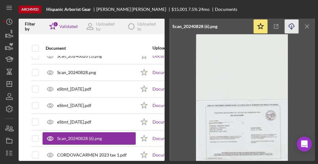
click at [294, 25] on icon "Icon/Download" at bounding box center [292, 27] width 14 height 14
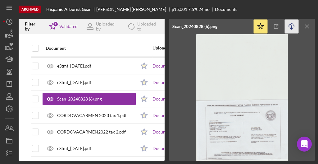
scroll to position [83, 0]
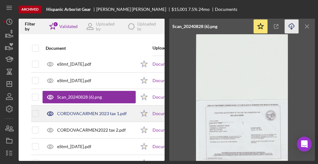
click at [75, 111] on div "CORDOVACARMEN 2023 tax 1.pdf" at bounding box center [92, 113] width 70 height 5
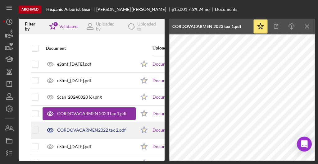
click at [84, 128] on div "CORDOVACARMEN2022 tax 2.pdf" at bounding box center [91, 129] width 69 height 5
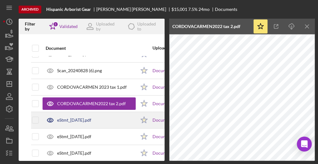
scroll to position [117, 0]
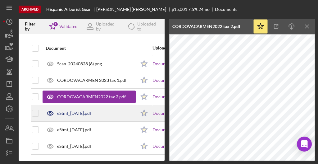
click at [79, 112] on div "eStmt_[DATE].pdf" at bounding box center [74, 113] width 34 height 5
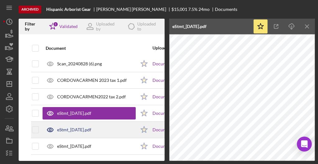
click at [90, 127] on div "eStmt_[DATE].pdf" at bounding box center [74, 129] width 34 height 5
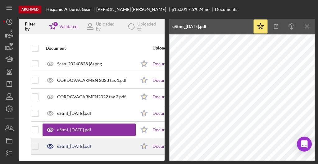
click at [84, 143] on div "eStmt_[DATE].pdf" at bounding box center [74, 145] width 34 height 5
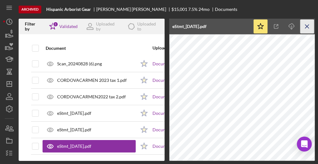
click at [307, 25] on icon "Icon/Menu Close" at bounding box center [307, 27] width 14 height 14
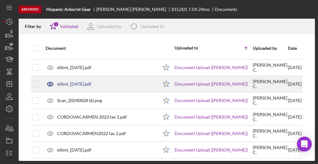
scroll to position [72, 0]
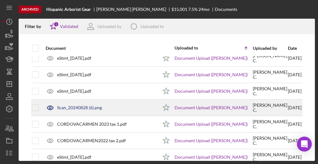
click at [82, 108] on div "Scan_20240828 (6).png" at bounding box center [79, 107] width 45 height 5
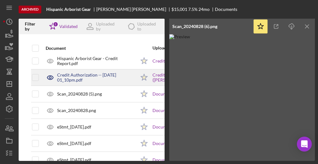
scroll to position [0, 0]
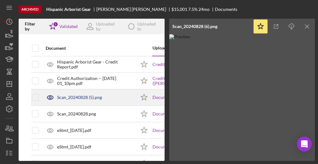
click at [76, 96] on div "Scan_20240828 (5).png" at bounding box center [79, 97] width 45 height 5
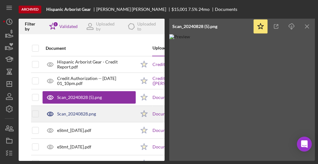
click at [75, 113] on div "Scan_20240828.png" at bounding box center [76, 113] width 39 height 5
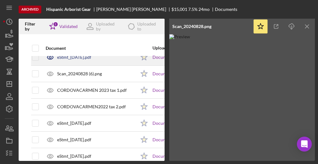
scroll to position [117, 0]
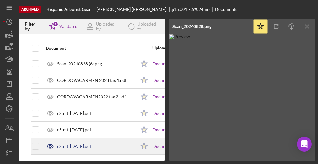
click at [86, 143] on div "eStmt_[DATE].pdf" at bounding box center [74, 145] width 34 height 5
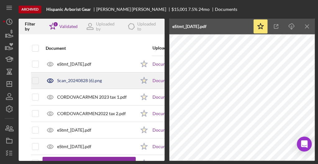
scroll to position [75, 0]
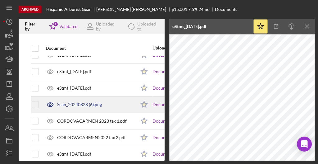
click at [89, 104] on div "Scan_20240828 (6).png" at bounding box center [79, 104] width 45 height 5
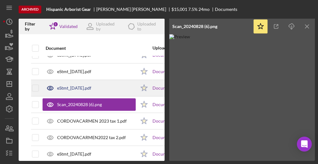
click at [84, 86] on div "eStmt_[DATE].pdf" at bounding box center [74, 87] width 34 height 5
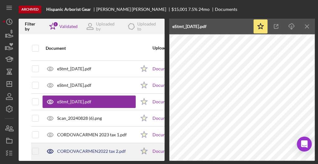
scroll to position [55, 0]
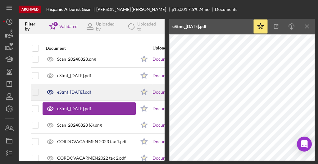
click at [84, 90] on div "eStmt_[DATE].pdf" at bounding box center [74, 91] width 34 height 5
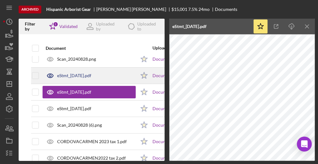
click at [82, 76] on div "eStmt_[DATE].pdf" at bounding box center [74, 75] width 34 height 5
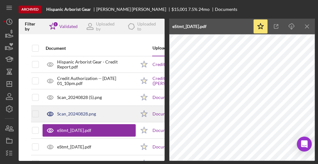
scroll to position [0, 0]
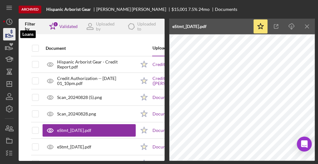
click at [7, 33] on icon "button" at bounding box center [10, 34] width 16 height 16
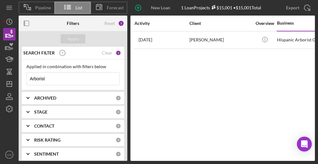
drag, startPoint x: 52, startPoint y: 78, endPoint x: 21, endPoint y: 77, distance: 31.1
click at [21, 77] on div "SEARCH FILTER Clear 1 Applied in combination with filters below Arborist Icon/M…" at bounding box center [73, 104] width 109 height 114
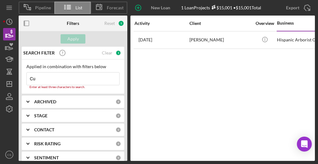
type input "CUerpoal100"
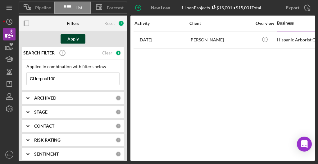
click at [77, 36] on div "Apply" at bounding box center [72, 38] width 11 height 9
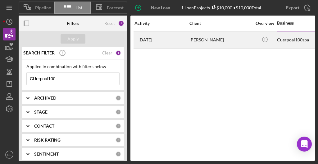
click at [199, 39] on div "[PERSON_NAME]" at bounding box center [220, 40] width 62 height 16
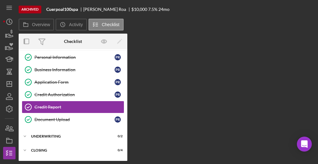
scroll to position [14, 0]
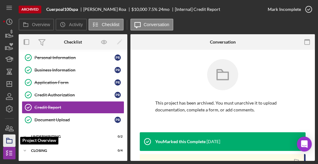
click at [11, 141] on icon "button" at bounding box center [10, 141] width 16 height 16
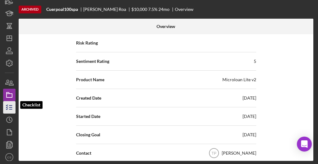
scroll to position [48, 0]
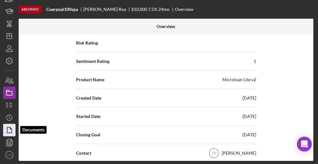
click at [10, 130] on icon "button" at bounding box center [10, 130] width 16 height 16
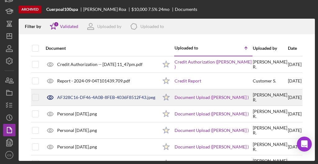
click at [72, 95] on div "AF328C16-DF46-4A0B-8FEB-4036F8512F43.jpeg" at bounding box center [106, 97] width 98 height 5
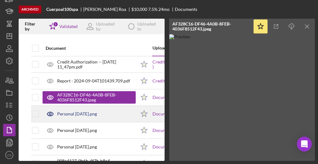
click at [65, 110] on div "Personal [DATE].png" at bounding box center [89, 114] width 93 height 16
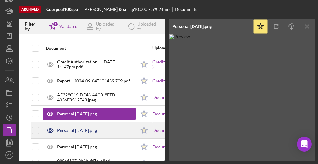
click at [59, 129] on div "Personal [DATE].png" at bounding box center [77, 130] width 40 height 5
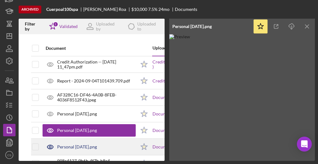
click at [61, 146] on div "Personal [DATE].png" at bounding box center [77, 146] width 40 height 5
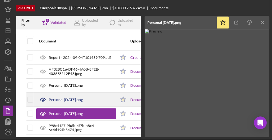
scroll to position [19, 0]
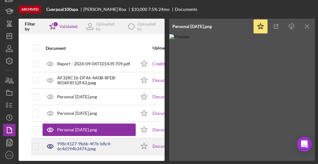
click at [68, 141] on div "998c4127-9b6b-4f7b-b8c4-6c4d194b3474.jpeg" at bounding box center [96, 146] width 79 height 10
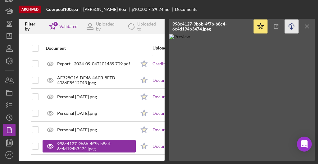
click at [294, 26] on icon "Icon/Download" at bounding box center [292, 27] width 14 height 14
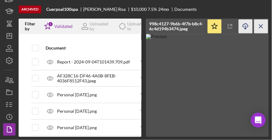
click at [265, 25] on icon "Icon/Menu Close" at bounding box center [262, 27] width 14 height 14
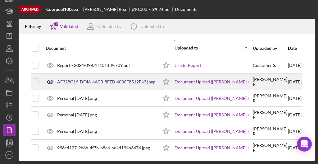
click at [88, 80] on div "AF328C16-DF46-4A0B-8FEB-4036F8512F43.jpeg" at bounding box center [106, 81] width 98 height 5
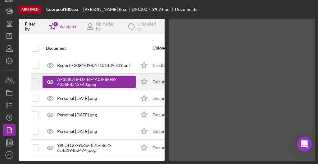
scroll to position [19, 0]
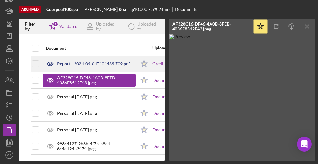
click at [84, 63] on div "Report - 2024-09-04T101439.709.pdf" at bounding box center [93, 63] width 73 height 5
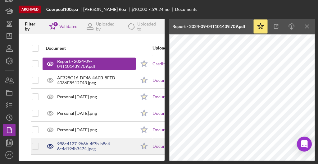
click at [79, 141] on div "998c4127-9b6b-4f7b-b8c4-6c4d194b3474.jpeg" at bounding box center [96, 146] width 79 height 10
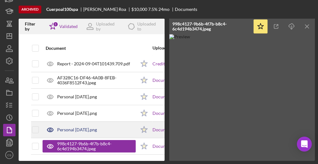
scroll to position [0, 0]
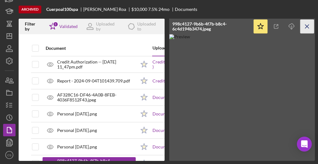
click at [305, 28] on icon "Icon/Menu Close" at bounding box center [307, 27] width 14 height 14
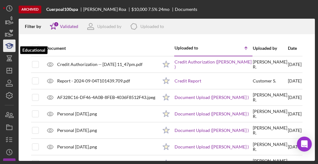
scroll to position [7, 0]
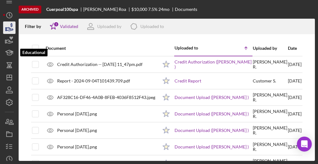
click at [9, 27] on icon "button" at bounding box center [10, 28] width 16 height 16
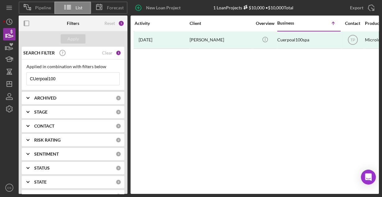
drag, startPoint x: 72, startPoint y: 79, endPoint x: -15, endPoint y: 81, distance: 86.7
click at [0, 81] on html "Pipeline List Forecast New Loan Project 1 Loan Projects $10,000 • $10,000 Total…" at bounding box center [191, 98] width 382 height 197
click at [107, 78] on icon "Icon/Menu Close" at bounding box center [113, 78] width 12 height 12
click at [97, 78] on input at bounding box center [73, 78] width 93 height 12
type input "NorCal"
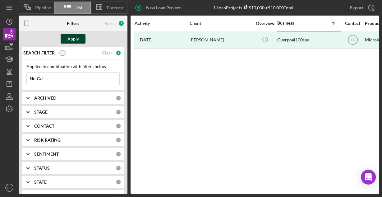
click at [82, 39] on button "Apply" at bounding box center [73, 38] width 25 height 9
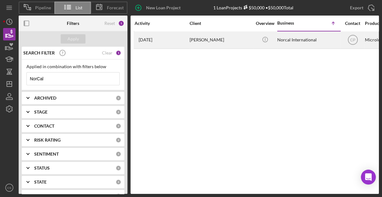
click at [295, 39] on div "Norcal International" at bounding box center [308, 40] width 62 height 16
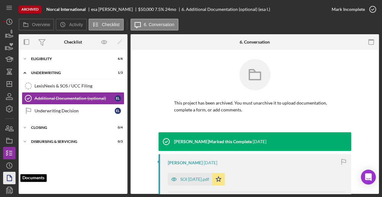
click at [7, 180] on polygon "button" at bounding box center [9, 178] width 5 height 6
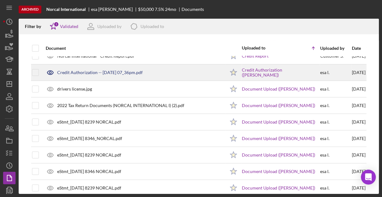
scroll to position [50, 0]
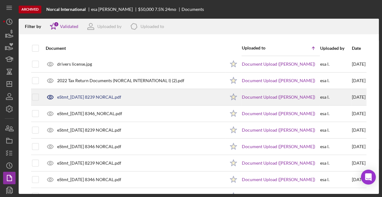
click at [105, 98] on div "eStmt_[DATE] 8239 NORCAL.pdf" at bounding box center [89, 96] width 64 height 5
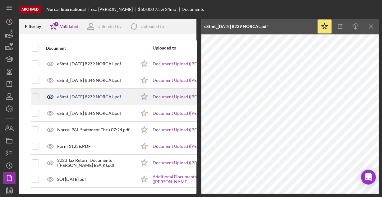
scroll to position [118, 0]
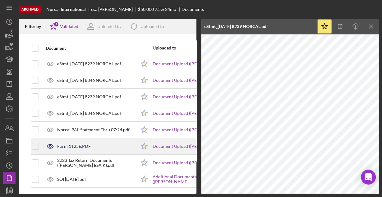
click at [72, 143] on div "Form 1125E.PDF" at bounding box center [74, 145] width 34 height 5
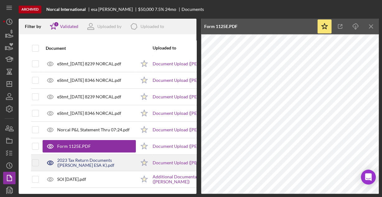
click at [73, 157] on div "2023 Tax Return Documents ([PERSON_NAME] ESA K).pdf" at bounding box center [96, 162] width 79 height 10
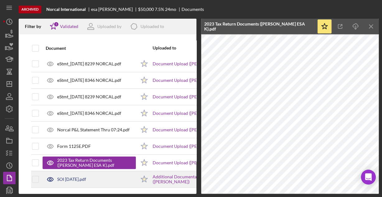
click at [72, 176] on div "SOI [DATE].pdf" at bounding box center [71, 178] width 29 height 5
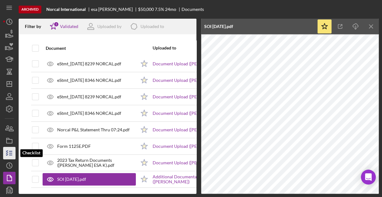
click at [10, 153] on icon "button" at bounding box center [10, 153] width 16 height 16
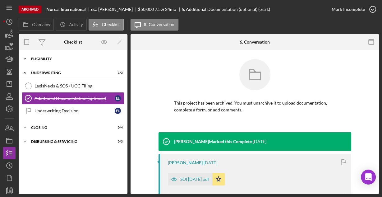
click at [52, 61] on div "Icon/Expander Eligibility 6 / 6" at bounding box center [73, 58] width 109 height 12
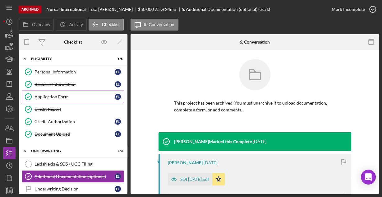
click at [52, 95] on div "Application Form" at bounding box center [74, 96] width 80 height 5
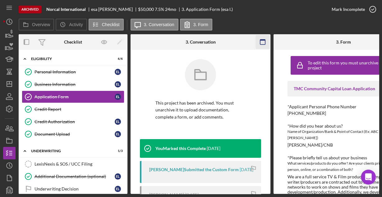
click at [262, 42] on icon "button" at bounding box center [263, 42] width 14 height 14
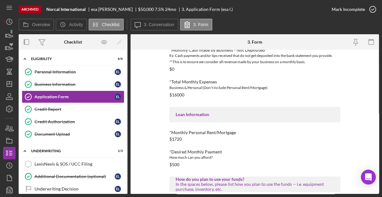
scroll to position [308, 0]
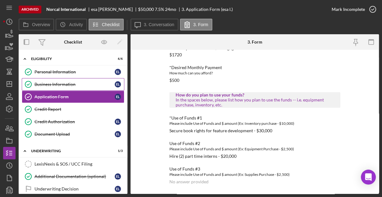
click at [57, 83] on div "Business Information" at bounding box center [74, 84] width 80 height 5
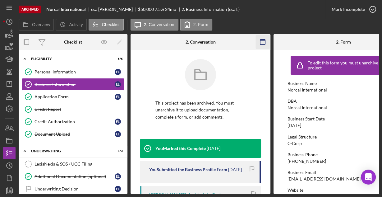
click at [262, 41] on icon "button" at bounding box center [263, 42] width 14 height 14
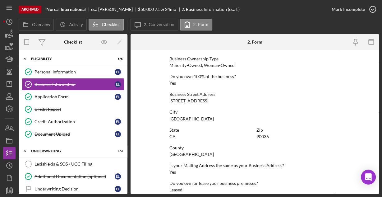
scroll to position [325, 0]
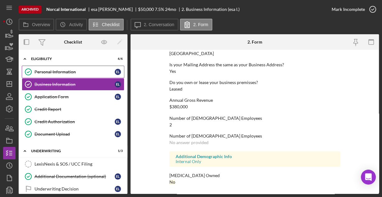
click at [56, 67] on link "Personal Information Personal Information e l" at bounding box center [73, 72] width 102 height 12
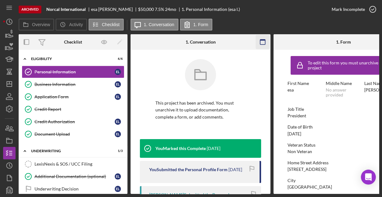
click at [262, 42] on icon "button" at bounding box center [263, 42] width 14 height 14
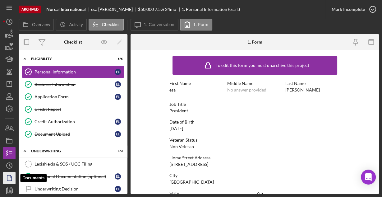
click at [8, 175] on polygon "button" at bounding box center [9, 178] width 5 height 6
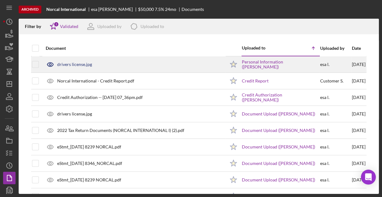
click at [70, 66] on div "drivers license.jpg" at bounding box center [74, 64] width 35 height 5
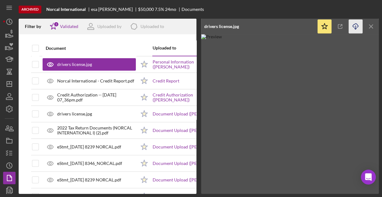
click at [354, 28] on polyline "button" at bounding box center [355, 28] width 2 height 1
click at [265, 7] on div "Archived Norcal International esa [PERSON_NAME] $50,000 7.5 % 24 mo Documents" at bounding box center [199, 9] width 360 height 19
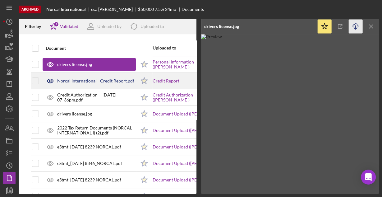
click at [74, 79] on div "Norcal International - Credit Report.pdf" at bounding box center [95, 80] width 77 height 5
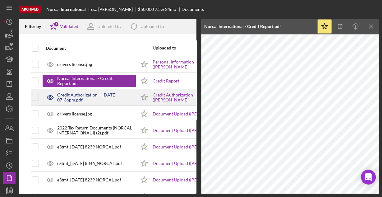
click at [78, 96] on div "Credit Authorization -- [DATE] 07_36pm.pdf" at bounding box center [96, 97] width 79 height 10
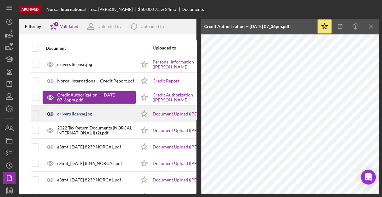
click at [80, 113] on div "drivers license.jpg" at bounding box center [74, 113] width 35 height 5
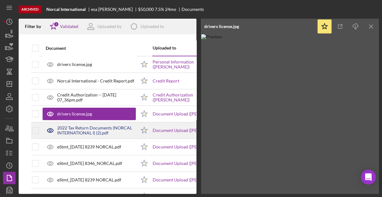
click at [81, 128] on div "2022 Tax Return Documents (NORCAL INTERNATIONAL I) (2).pdf" at bounding box center [96, 130] width 79 height 10
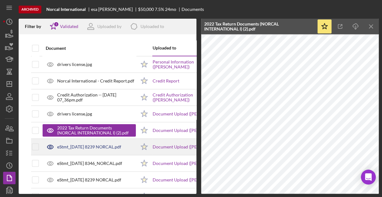
click at [95, 145] on div "eStmt_[DATE] 8239 NORCAL.pdf" at bounding box center [89, 146] width 64 height 5
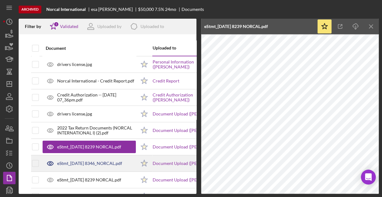
click at [90, 164] on div "eStmt_[DATE] 8346_NORCAL.pdf" at bounding box center [89, 163] width 65 height 5
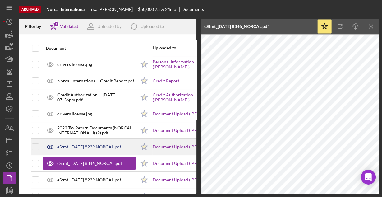
click at [90, 144] on div "eStmt_[DATE] 8239 NORCAL.pdf" at bounding box center [89, 146] width 64 height 5
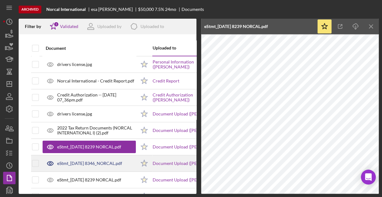
click at [81, 162] on div "eStmt_[DATE] 8346_NORCAL.pdf" at bounding box center [89, 163] width 65 height 5
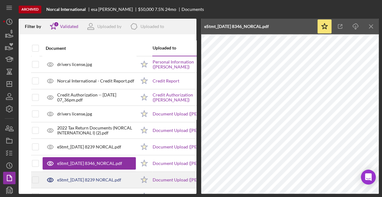
click at [98, 179] on div "eStmt_[DATE] 8239 NORCAL.pdf" at bounding box center [89, 179] width 64 height 5
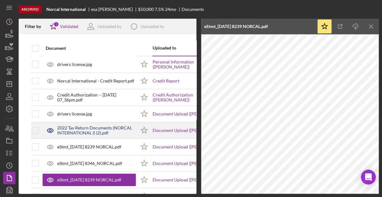
scroll to position [25, 0]
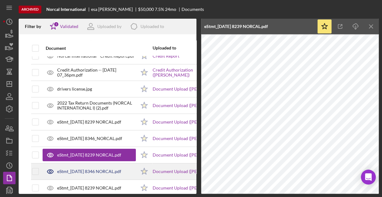
click at [101, 168] on div "eStmt_[DATE] 8346 NORCAL.pdf" at bounding box center [89, 171] width 93 height 16
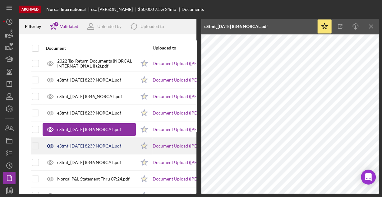
scroll to position [75, 0]
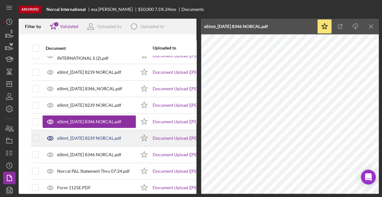
click at [86, 136] on div "eStmt_[DATE] 8239 NORCAL.pdf" at bounding box center [89, 137] width 64 height 5
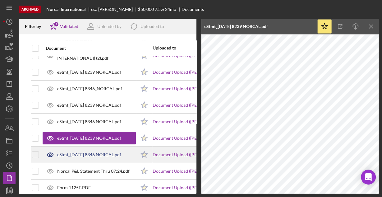
click at [88, 150] on div "eStmt_[DATE] 8346 NORCAL.pdf" at bounding box center [89, 155] width 93 height 16
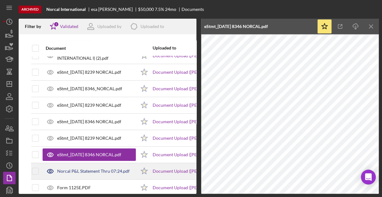
click at [90, 171] on div "Norcal P&L Statement Thru 07:24.pdf" at bounding box center [93, 170] width 72 height 5
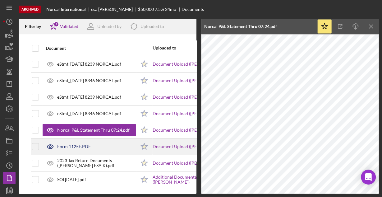
scroll to position [118, 0]
click at [78, 143] on div "Form 1125E.PDF" at bounding box center [74, 145] width 34 height 5
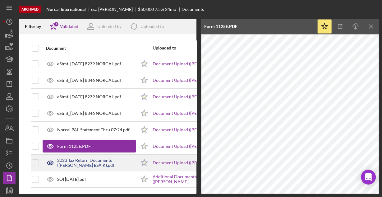
click at [90, 158] on div "2023 Tax Return Documents ([PERSON_NAME] ESA K).pdf" at bounding box center [96, 162] width 79 height 10
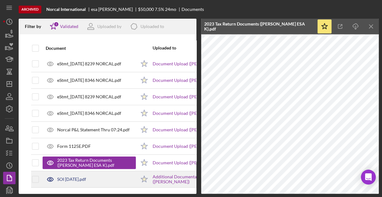
click at [86, 176] on div "SOI [DATE].pdf" at bounding box center [71, 178] width 29 height 5
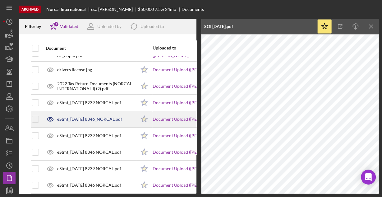
scroll to position [43, 0]
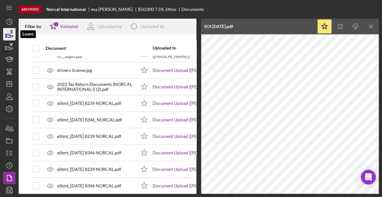
click at [10, 35] on icon "button" at bounding box center [10, 35] width 7 height 3
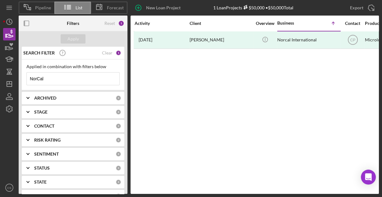
drag, startPoint x: 55, startPoint y: 79, endPoint x: 0, endPoint y: 75, distance: 54.8
click at [0, 75] on div "Pipeline List Forecast New Loan Project 1 Loan Projects $50,000 • $50,000 Total…" at bounding box center [191, 98] width 382 height 197
click at [80, 42] on button "Apply" at bounding box center [73, 38] width 25 height 9
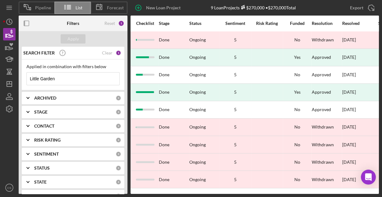
scroll to position [0, 407]
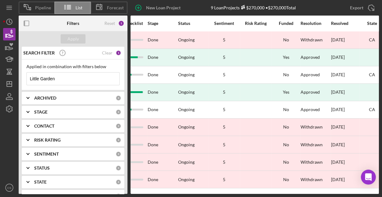
drag, startPoint x: 61, startPoint y: 78, endPoint x: -23, endPoint y: 71, distance: 83.5
click at [0, 71] on html "Pipeline List Forecast New Loan Project 9 Loan Projects $270,000 • $270,000 Tot…" at bounding box center [191, 98] width 382 height 197
type input "Mercy Mini Market"
click at [70, 40] on div "Apply" at bounding box center [72, 38] width 11 height 9
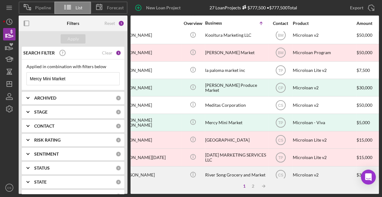
scroll to position [248, 74]
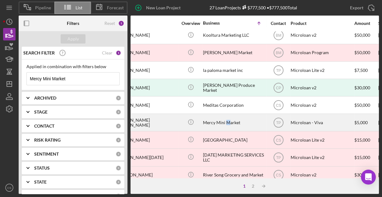
click at [227, 118] on div "Mercy Mini Market" at bounding box center [234, 122] width 62 height 16
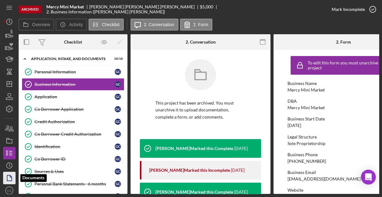
click at [9, 177] on icon "button" at bounding box center [10, 178] width 16 height 16
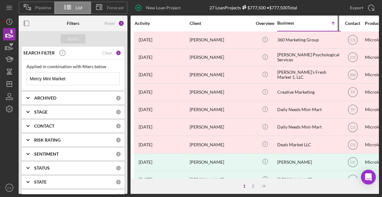
click at [289, 23] on div "Business" at bounding box center [292, 22] width 31 height 5
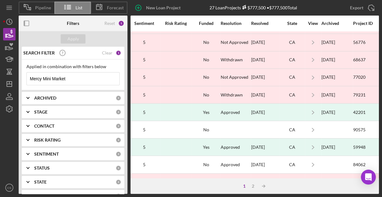
scroll to position [50, 494]
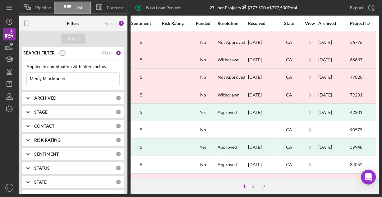
drag, startPoint x: 55, startPoint y: 79, endPoint x: 16, endPoint y: 83, distance: 39.6
click at [16, 83] on div "Pipeline List Forecast New Loan Project 27 Loan Projects $777,500 • $777,500 To…" at bounding box center [191, 96] width 376 height 193
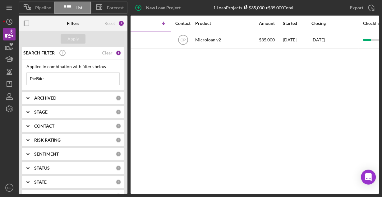
scroll to position [0, 132]
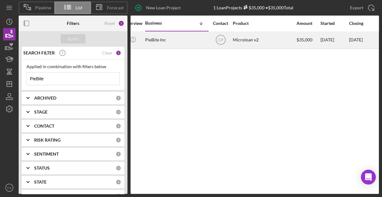
type input "PieBite"
click at [151, 41] on div "PieBite Inc" at bounding box center [176, 40] width 62 height 16
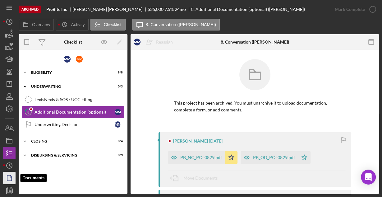
click at [6, 176] on icon "button" at bounding box center [10, 178] width 16 height 16
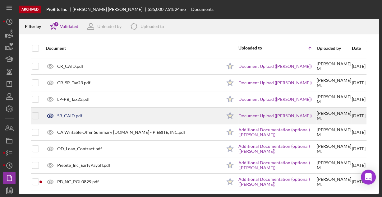
scroll to position [163, 0]
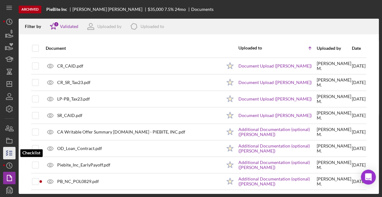
click at [9, 155] on icon "button" at bounding box center [10, 153] width 16 height 16
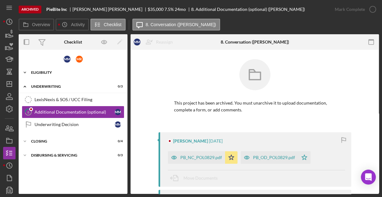
click at [44, 71] on div "Eligibility" at bounding box center [75, 73] width 89 height 4
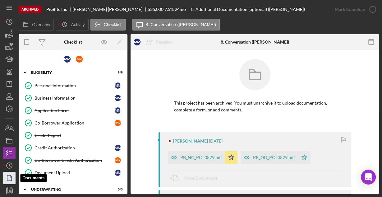
click at [10, 179] on icon "button" at bounding box center [10, 178] width 16 height 16
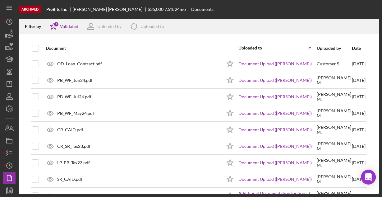
scroll to position [124, 0]
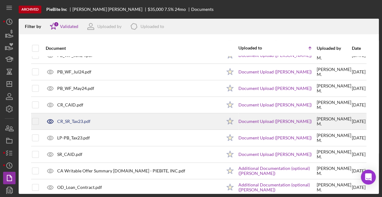
click at [73, 120] on div "CR_SR_Tax23.pdf" at bounding box center [73, 121] width 33 height 5
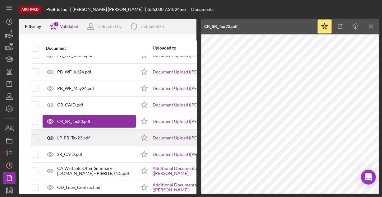
click at [71, 135] on div "LP-PB_Tax23.pdf" at bounding box center [73, 137] width 33 height 5
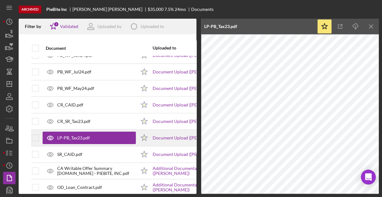
scroll to position [149, 0]
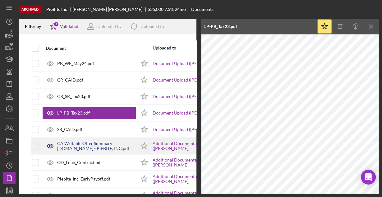
click at [89, 142] on div "CA Writable Offer Summary [DOMAIN_NAME] - PIEBITE, INC.pdf" at bounding box center [96, 146] width 79 height 10
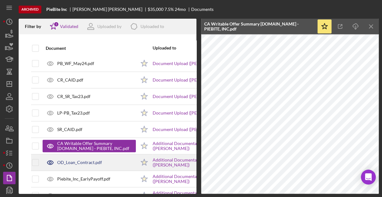
click at [90, 160] on div "OD_Loan_Contract.pdf" at bounding box center [79, 162] width 45 height 5
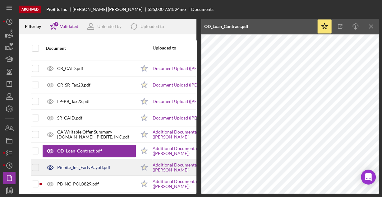
scroll to position [167, 0]
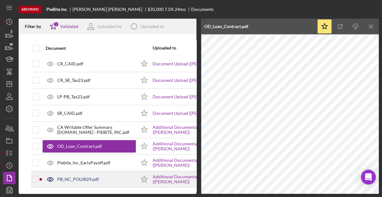
click at [87, 176] on div "PB_NC_POL0829.pdf" at bounding box center [78, 178] width 42 height 5
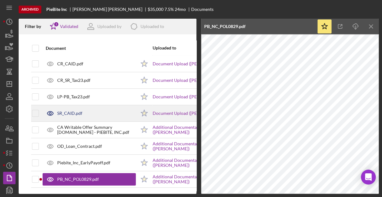
click at [71, 111] on div "SR_CAID.pdf" at bounding box center [69, 113] width 25 height 5
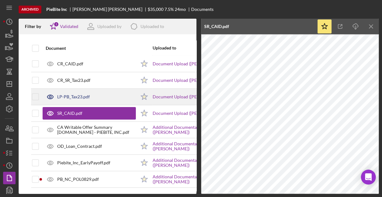
click at [71, 94] on div "LP-PB_Tax23.pdf" at bounding box center [73, 96] width 33 height 5
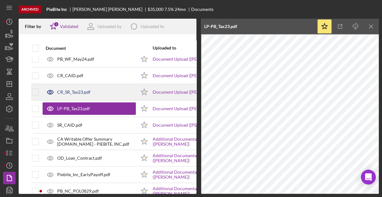
scroll to position [142, 0]
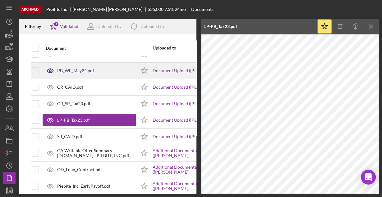
click at [76, 69] on div "PB_WF_May24.pdf" at bounding box center [75, 70] width 37 height 5
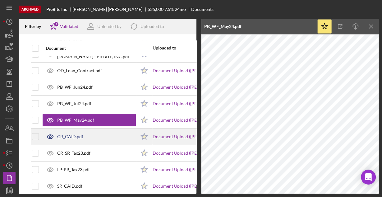
scroll to position [92, 0]
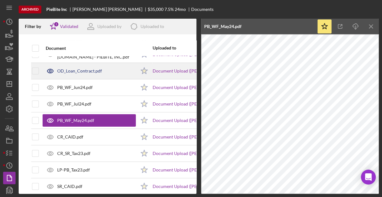
click at [75, 71] on div "OD_Loan_Contract.pdf" at bounding box center [79, 70] width 45 height 5
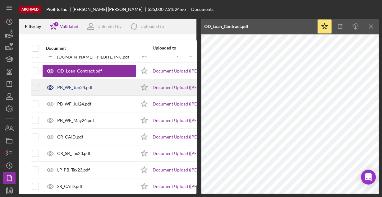
scroll to position [67, 0]
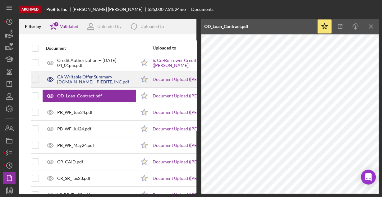
click at [80, 79] on div "CA Writable Offer Summary [DOMAIN_NAME] - PIEBITE, INC.pdf" at bounding box center [96, 79] width 79 height 10
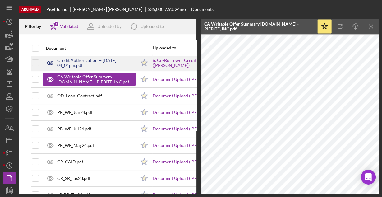
click at [67, 63] on div "Credit Authorization -- [DATE] 04_01pm.pdf" at bounding box center [96, 63] width 79 height 10
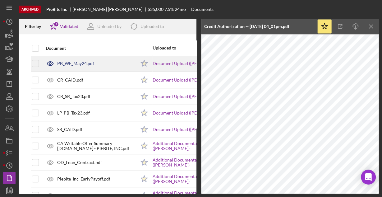
scroll to position [167, 0]
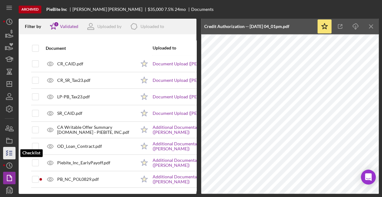
click at [10, 153] on line "button" at bounding box center [10, 153] width 3 height 0
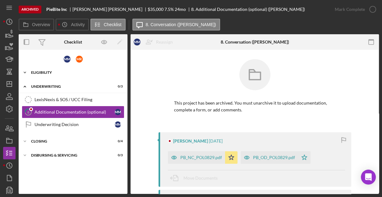
click at [48, 71] on div "Eligibility" at bounding box center [75, 73] width 89 height 4
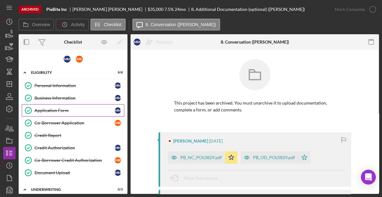
click at [42, 110] on div "Application Form" at bounding box center [74, 110] width 80 height 5
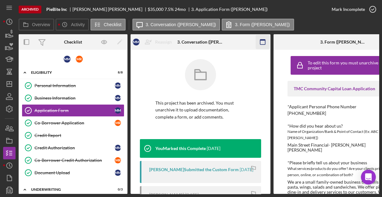
click at [261, 42] on icon "button" at bounding box center [263, 42] width 14 height 14
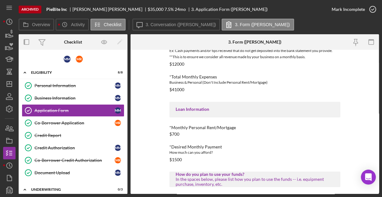
scroll to position [303, 0]
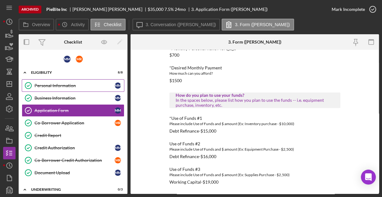
click at [60, 84] on div "Personal Information" at bounding box center [74, 85] width 80 height 5
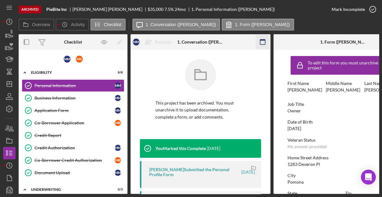
click at [263, 40] on rect "button" at bounding box center [262, 39] width 5 height 1
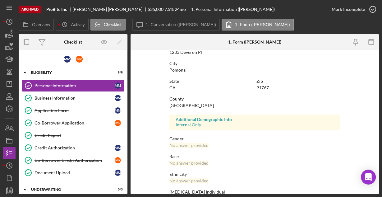
scroll to position [146, 0]
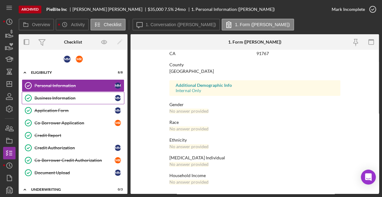
click at [62, 95] on div "Business Information" at bounding box center [74, 97] width 80 height 5
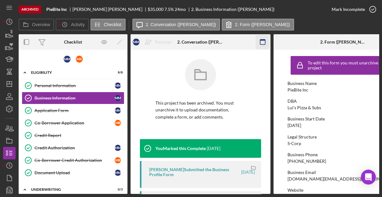
click at [259, 40] on icon "button" at bounding box center [263, 42] width 14 height 14
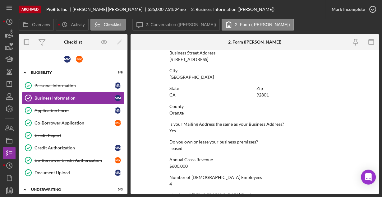
scroll to position [395, 0]
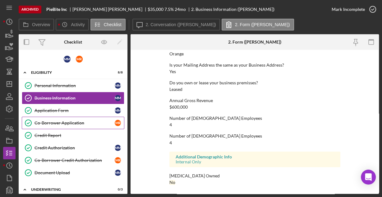
click at [52, 123] on div "Co-Borrower Application" at bounding box center [74, 122] width 80 height 5
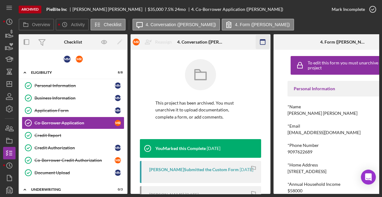
click at [261, 40] on rect "button" at bounding box center [262, 39] width 5 height 1
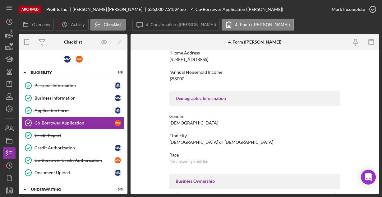
scroll to position [136, 0]
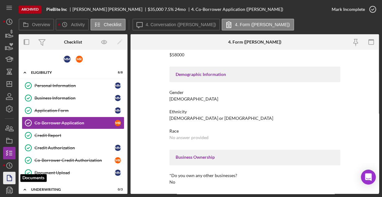
click at [7, 178] on icon "button" at bounding box center [10, 178] width 16 height 16
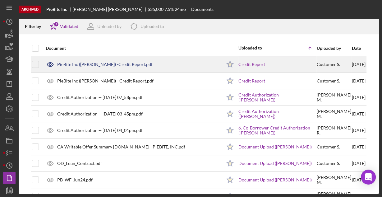
click at [79, 63] on div "PieBite Inc ([PERSON_NAME]) -Credit Report.pdf" at bounding box center [104, 64] width 95 height 5
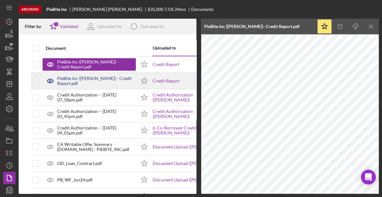
click at [104, 77] on div "PieBite Inc ([PERSON_NAME]) - Credit Report.pdf" at bounding box center [96, 81] width 79 height 10
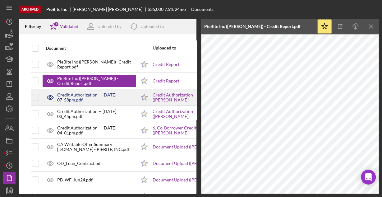
click at [68, 96] on div "Credit Authorization -- [DATE] 07_58pm.pdf" at bounding box center [96, 97] width 79 height 10
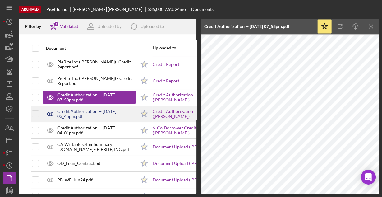
click at [89, 111] on div "Credit Authorization -- [DATE] 03_45pm.pdf" at bounding box center [96, 114] width 79 height 10
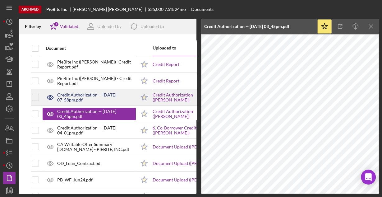
click at [81, 95] on div "Credit Authorization -- [DATE] 07_58pm.pdf" at bounding box center [96, 97] width 79 height 10
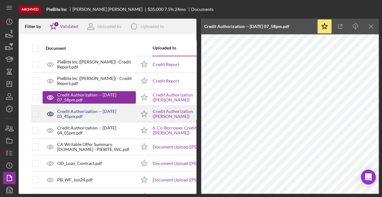
click at [75, 113] on div "Credit Authorization -- [DATE] 03_45pm.pdf" at bounding box center [96, 114] width 79 height 10
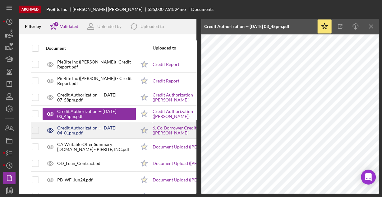
click at [84, 129] on div "Credit Authorization -- [DATE] 04_01pm.pdf" at bounding box center [96, 130] width 79 height 10
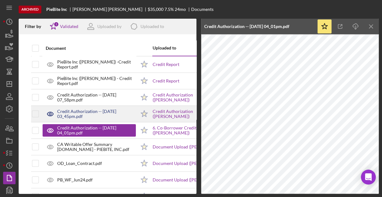
scroll to position [25, 0]
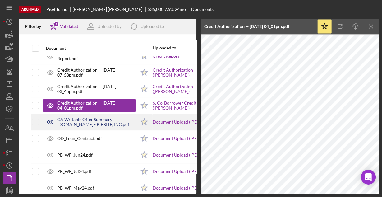
click at [99, 118] on div "CA Writable Offer Summary [DOMAIN_NAME] - PIEBITE, INC.pdf" at bounding box center [96, 122] width 79 height 10
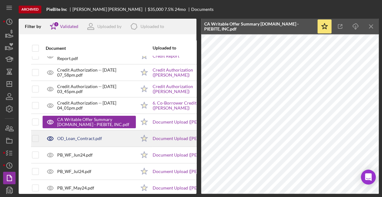
click at [91, 136] on div "OD_Loan_Contract.pdf" at bounding box center [79, 138] width 45 height 5
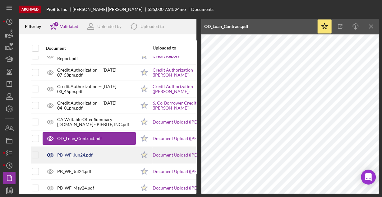
click at [75, 153] on div "PB_WF_Jun24.pdf" at bounding box center [74, 154] width 35 height 5
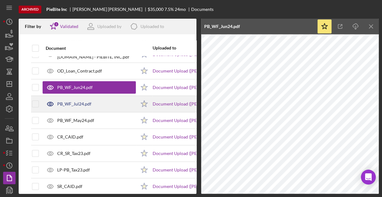
scroll to position [67, 0]
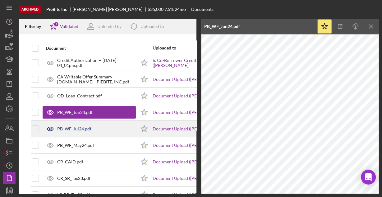
click at [66, 129] on div "PB_WF_Jul24.pdf" at bounding box center [74, 128] width 34 height 5
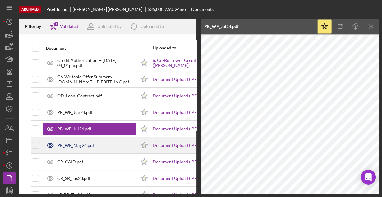
click at [75, 143] on div "PB_WF_May24.pdf" at bounding box center [75, 145] width 37 height 5
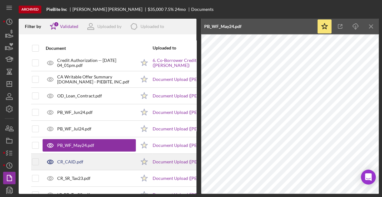
click at [69, 160] on div "CR_CAID.pdf" at bounding box center [70, 161] width 26 height 5
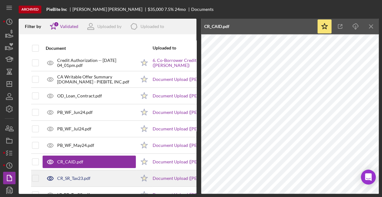
click at [75, 176] on div "CR_SR_Tax23.pdf" at bounding box center [73, 177] width 33 height 5
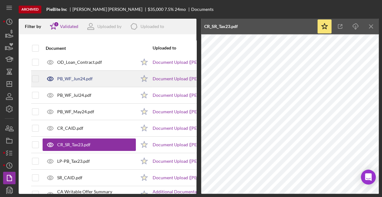
scroll to position [117, 0]
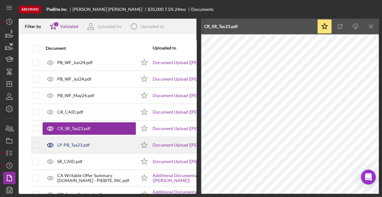
click at [76, 143] on div "LP-PB_Tax23.pdf" at bounding box center [73, 144] width 33 height 5
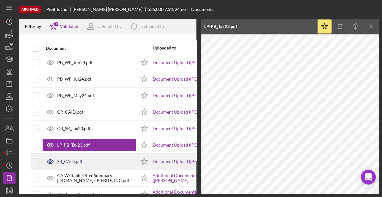
click at [76, 159] on div "SR_CAID.pdf" at bounding box center [69, 161] width 25 height 5
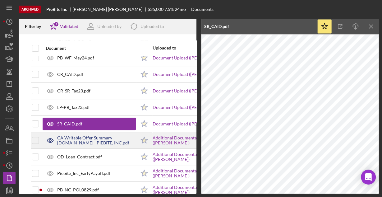
scroll to position [167, 0]
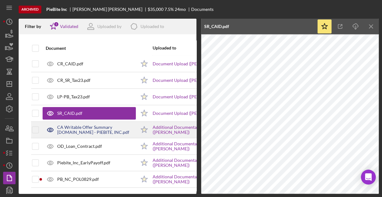
click at [84, 125] on div "CA Writable Offer Summary [DOMAIN_NAME] - PIEBITE, INC.pdf" at bounding box center [96, 130] width 79 height 10
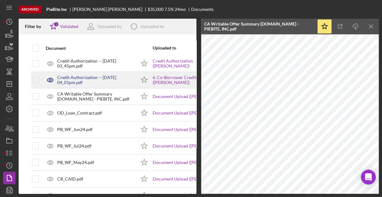
scroll to position [43, 0]
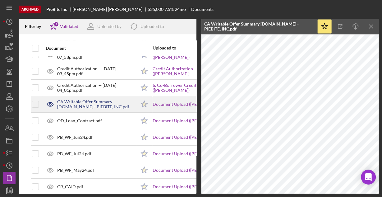
click at [99, 102] on div "CA Writable Offer Summary [DOMAIN_NAME] - PIEBITE, INC.pdf" at bounding box center [96, 104] width 79 height 10
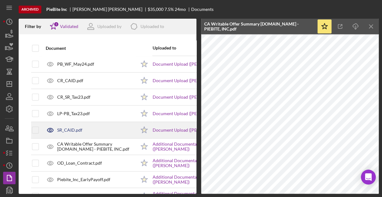
scroll to position [167, 0]
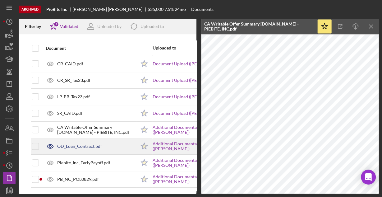
click at [75, 143] on div "OD_Loan_Contract.pdf" at bounding box center [79, 145] width 45 height 5
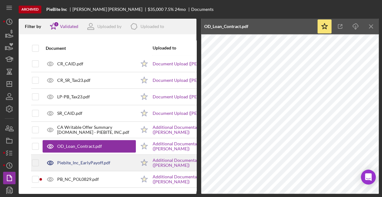
click at [82, 160] on div "Piebite_Inc_EarlyPayoff.pdf" at bounding box center [83, 162] width 53 height 5
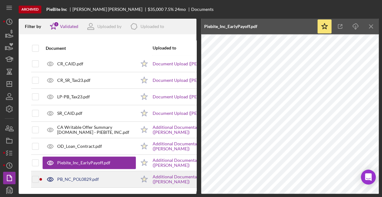
click at [71, 176] on div "PB_NC_POL0829.pdf" at bounding box center [78, 178] width 42 height 5
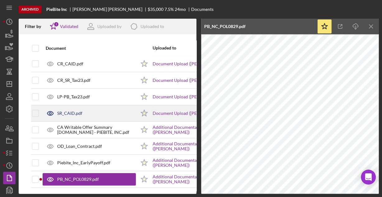
click at [72, 106] on div "SR_CAID.pdf" at bounding box center [89, 113] width 93 height 16
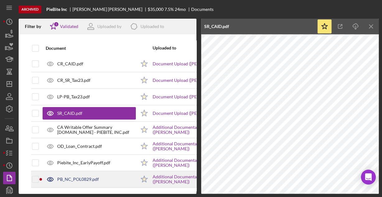
click at [76, 171] on div "PB_NC_POL0829.pdf" at bounding box center [89, 179] width 93 height 16
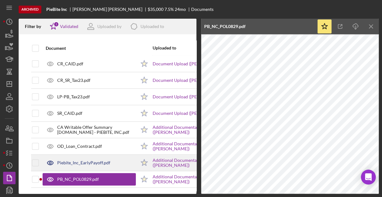
click at [73, 160] on div "Piebite_Inc_EarlyPayoff.pdf" at bounding box center [83, 162] width 53 height 5
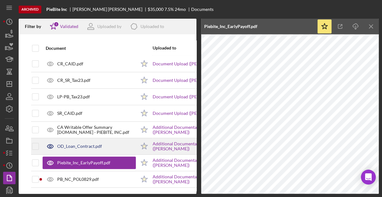
click at [75, 143] on div "OD_Loan_Contract.pdf" at bounding box center [79, 145] width 45 height 5
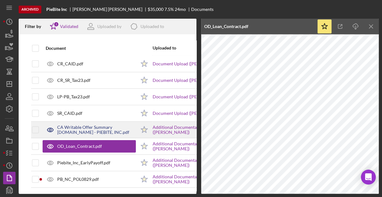
click at [82, 125] on div "CA Writable Offer Summary [DOMAIN_NAME] - PIEBITE, INC.pdf" at bounding box center [96, 130] width 79 height 10
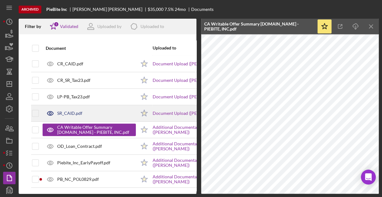
click at [74, 107] on div "SR_CAID.pdf" at bounding box center [89, 113] width 93 height 16
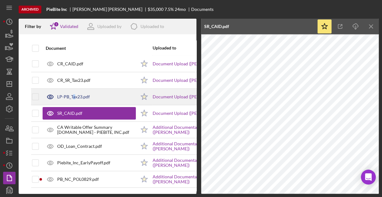
click at [74, 97] on div "LP-PB_Tax23.pdf" at bounding box center [89, 97] width 93 height 16
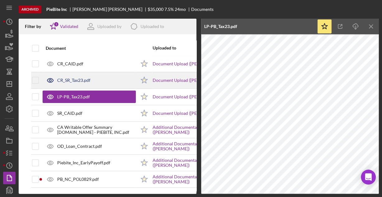
click at [76, 78] on div "CR_SR_Tax23.pdf" at bounding box center [73, 80] width 33 height 5
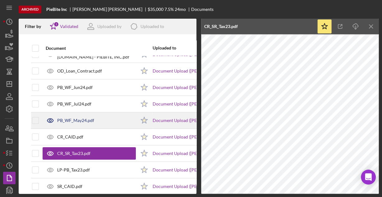
scroll to position [67, 0]
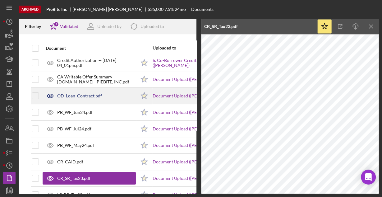
click at [79, 95] on div "OD_Loan_Contract.pdf" at bounding box center [79, 95] width 45 height 5
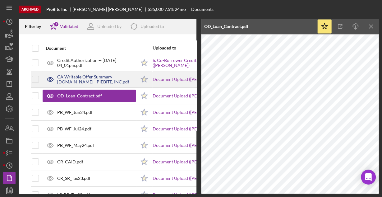
click at [81, 79] on div "CA Writable Offer Summary [DOMAIN_NAME] - PIEBITE, INC.pdf" at bounding box center [96, 79] width 79 height 10
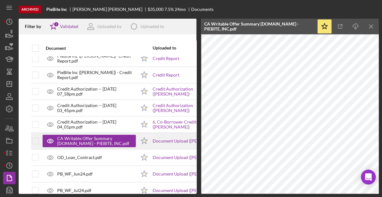
scroll to position [0, 0]
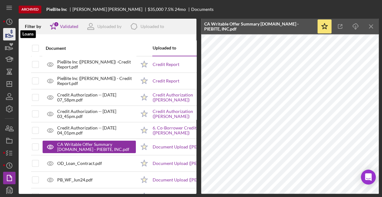
click at [10, 34] on icon "button" at bounding box center [10, 34] width 16 height 16
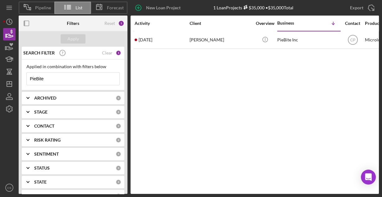
click at [49, 81] on input "PieBite" at bounding box center [73, 78] width 93 height 12
